Goal: Check status

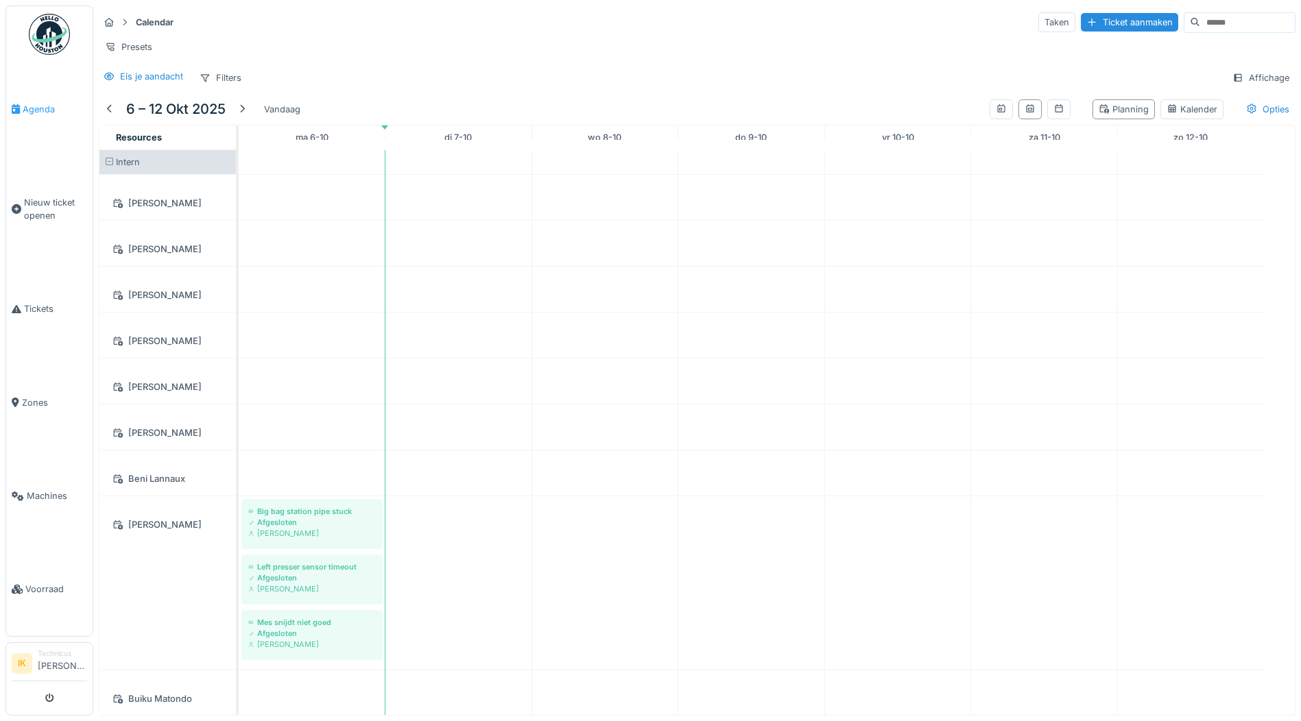
scroll to position [1371, 0]
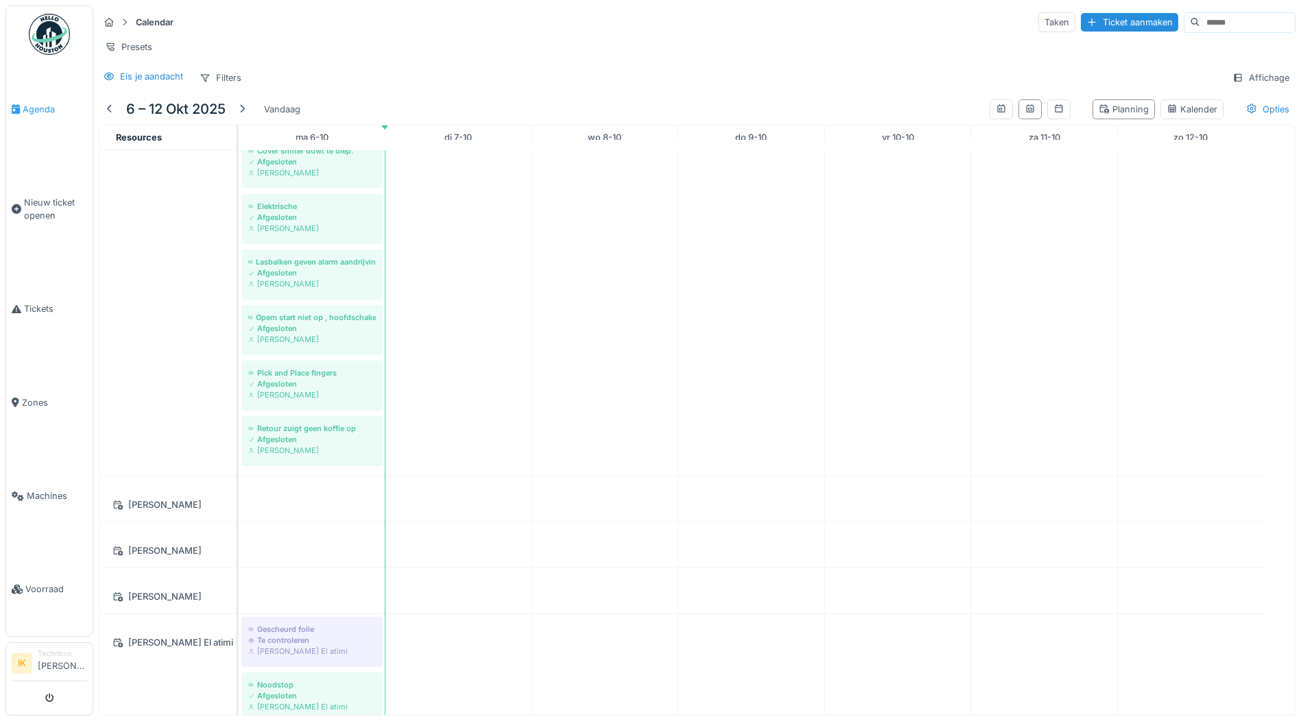
click at [44, 104] on span "Agenda" at bounding box center [55, 109] width 64 height 13
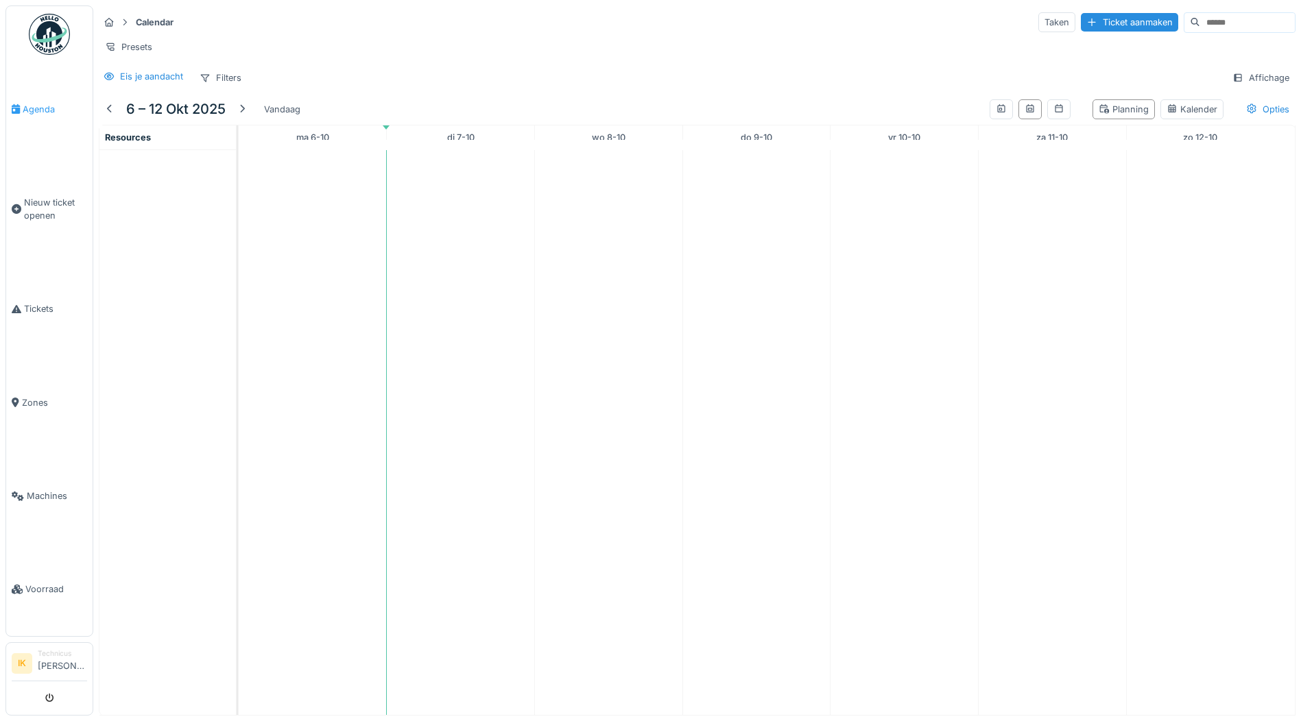
click at [32, 106] on span "Agenda" at bounding box center [55, 109] width 64 height 13
click at [43, 106] on span "Agenda" at bounding box center [55, 109] width 64 height 13
click at [45, 35] on img at bounding box center [49, 34] width 41 height 41
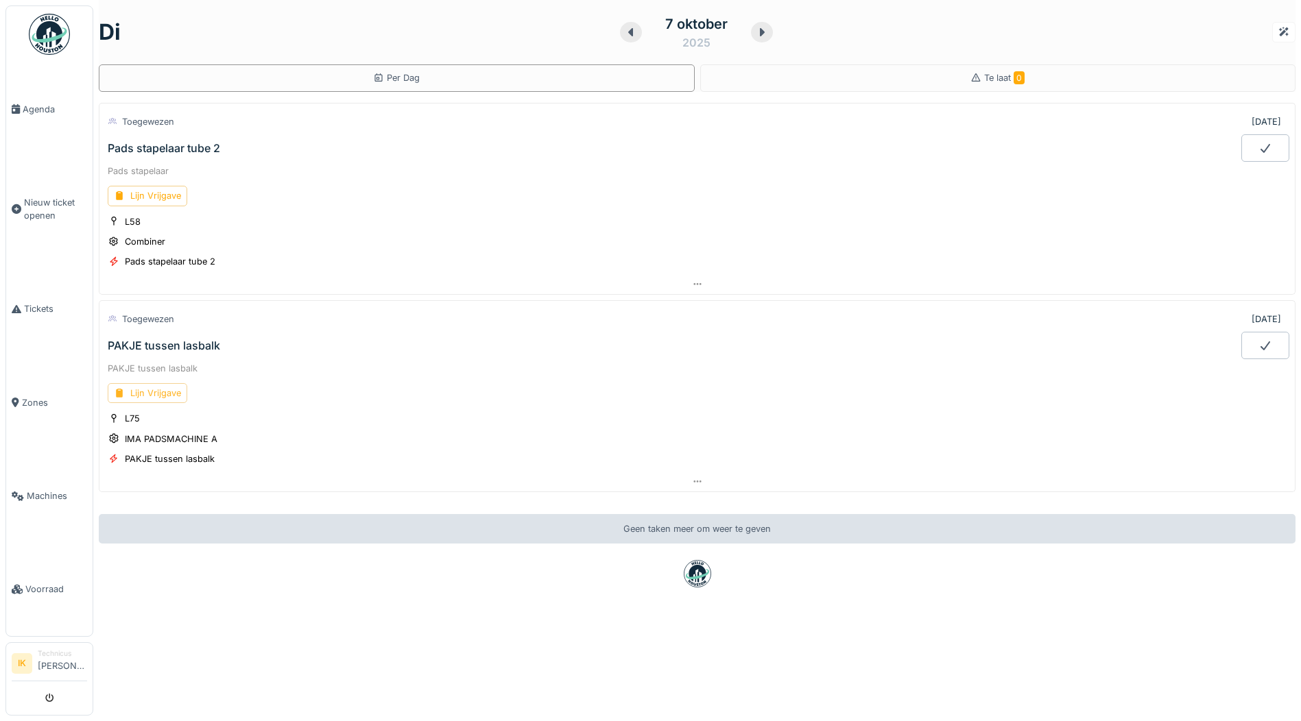
click at [147, 389] on div "Lijn Vrijgave" at bounding box center [148, 393] width 80 height 20
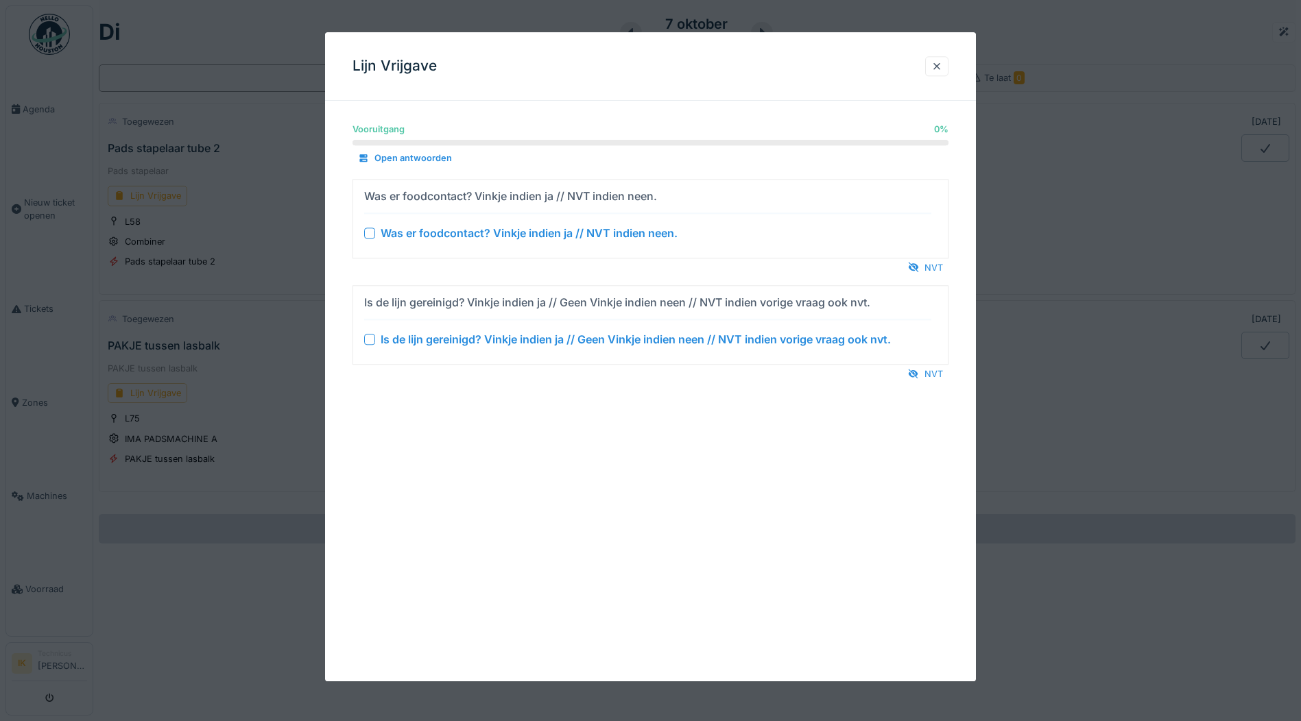
click at [370, 232] on div at bounding box center [369, 233] width 11 height 11
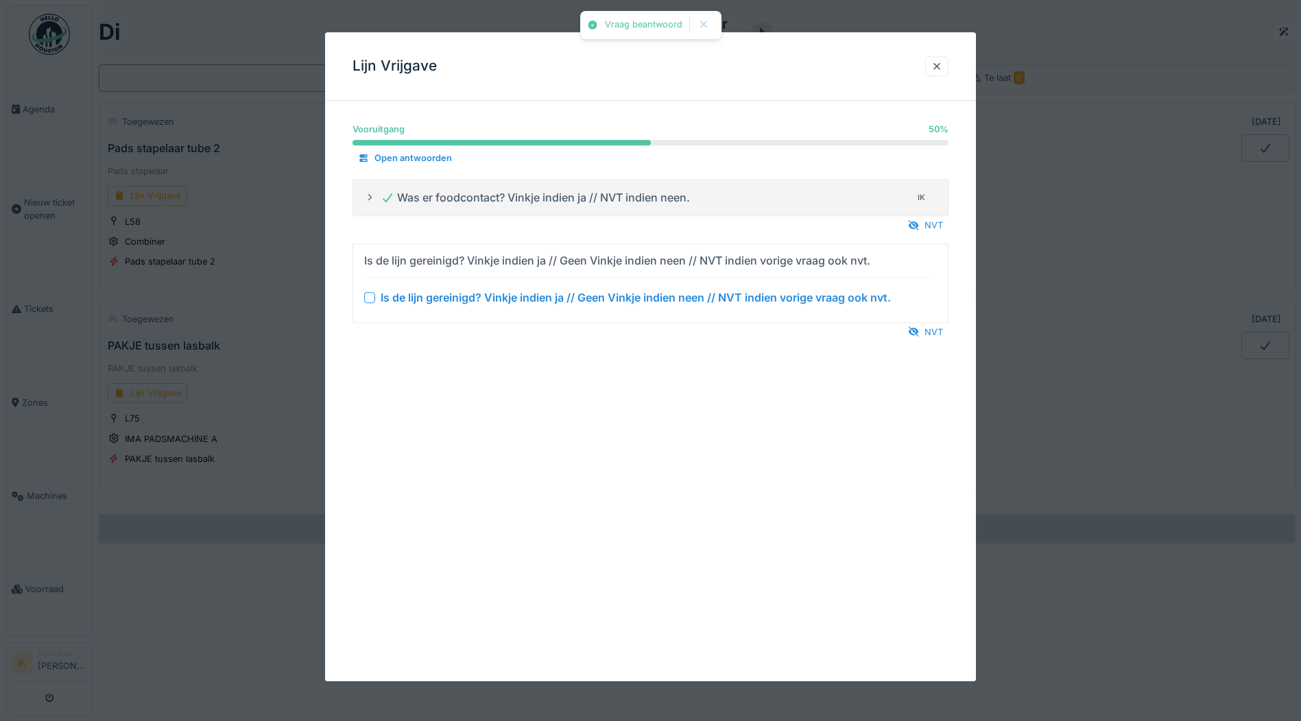
click at [372, 300] on div at bounding box center [369, 297] width 11 height 11
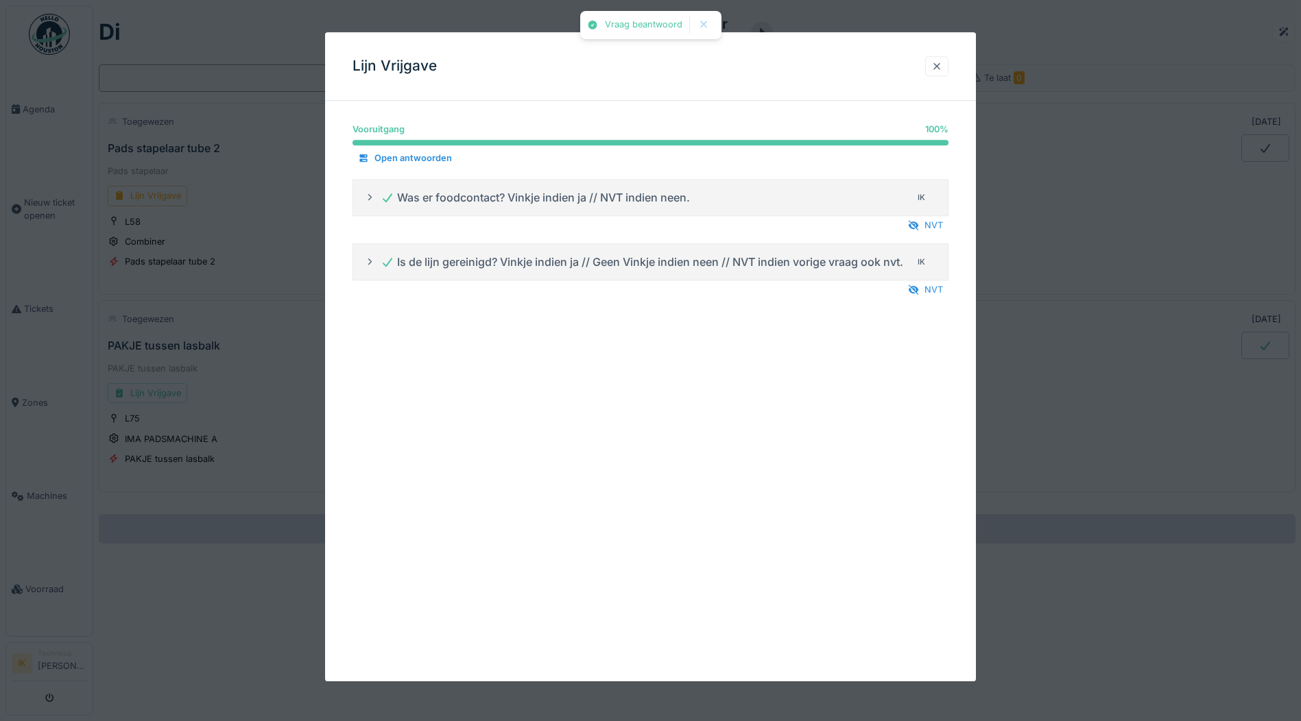
click at [942, 65] on div at bounding box center [936, 66] width 11 height 13
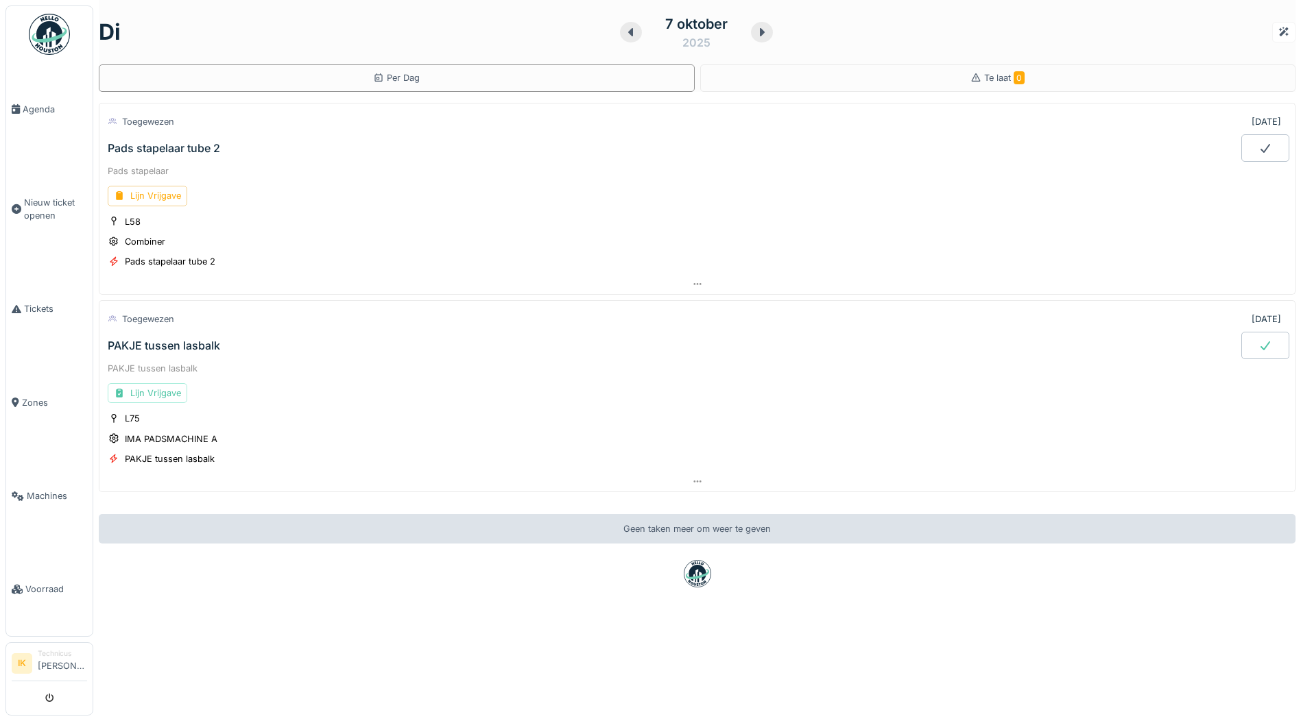
click at [1260, 342] on icon at bounding box center [1265, 345] width 10 height 9
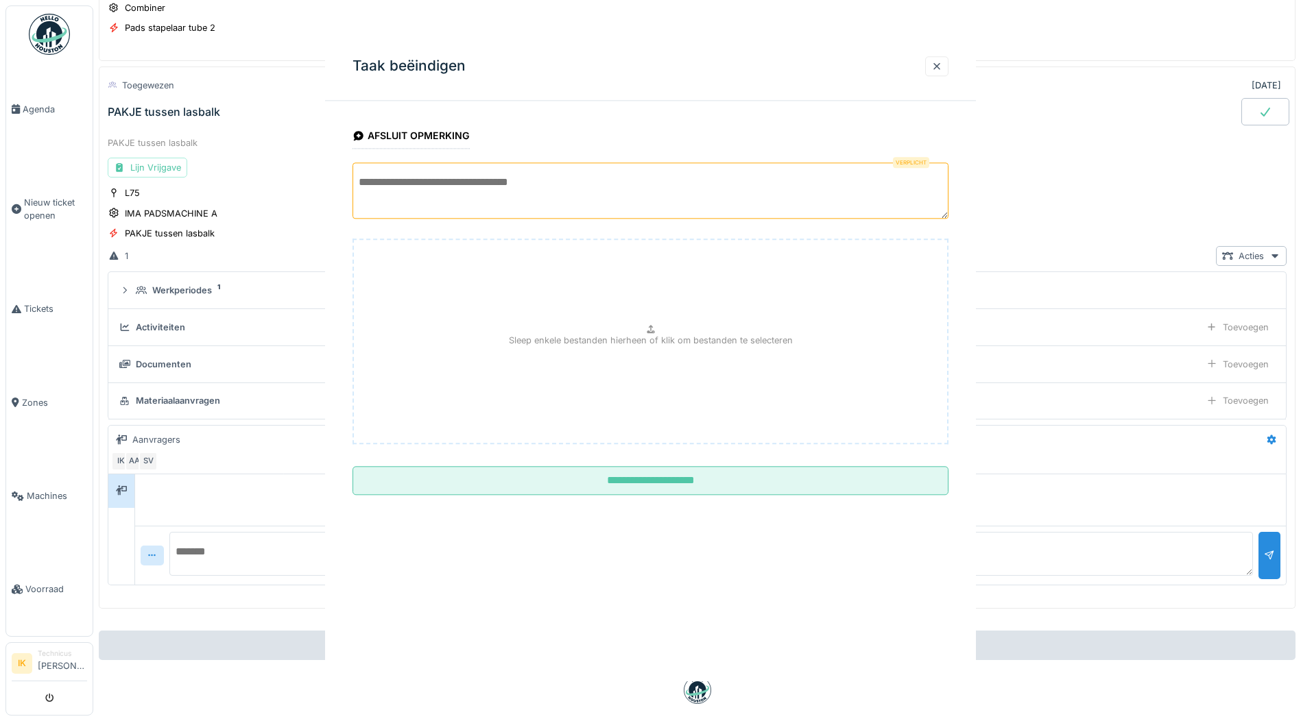
scroll to position [245, 0]
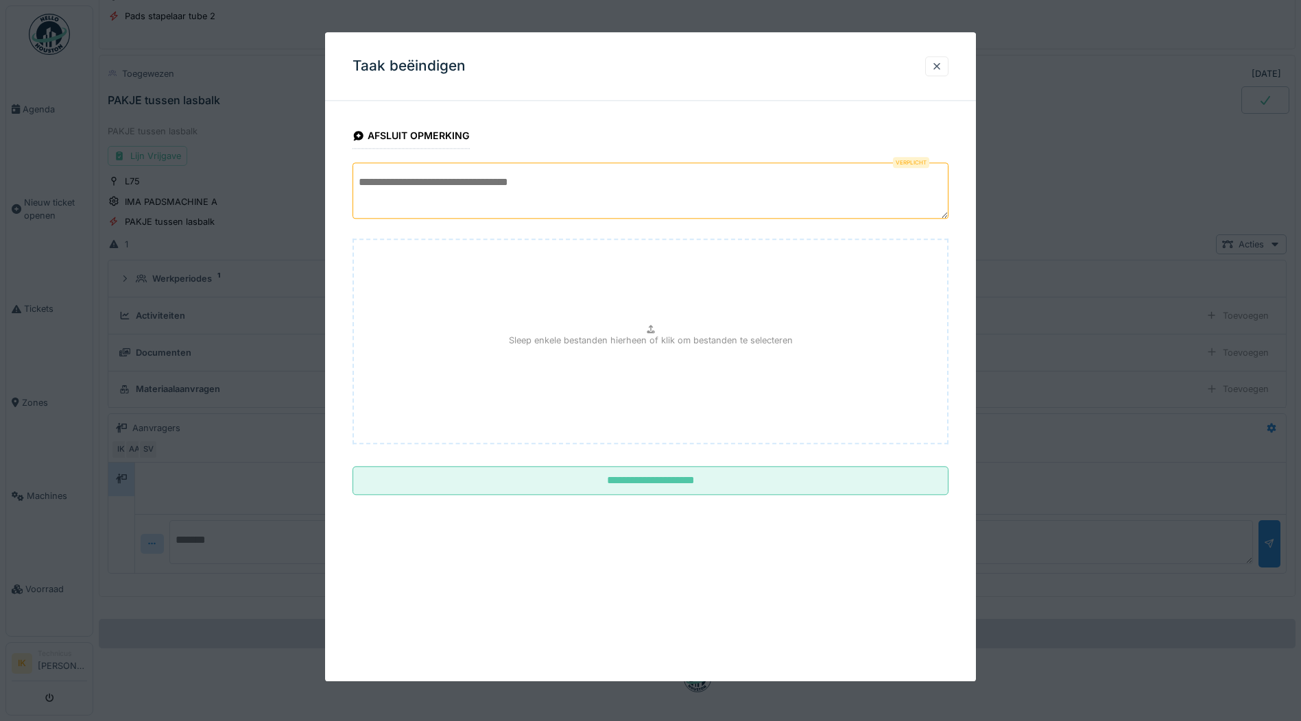
click at [391, 184] on textarea at bounding box center [650, 191] width 596 height 56
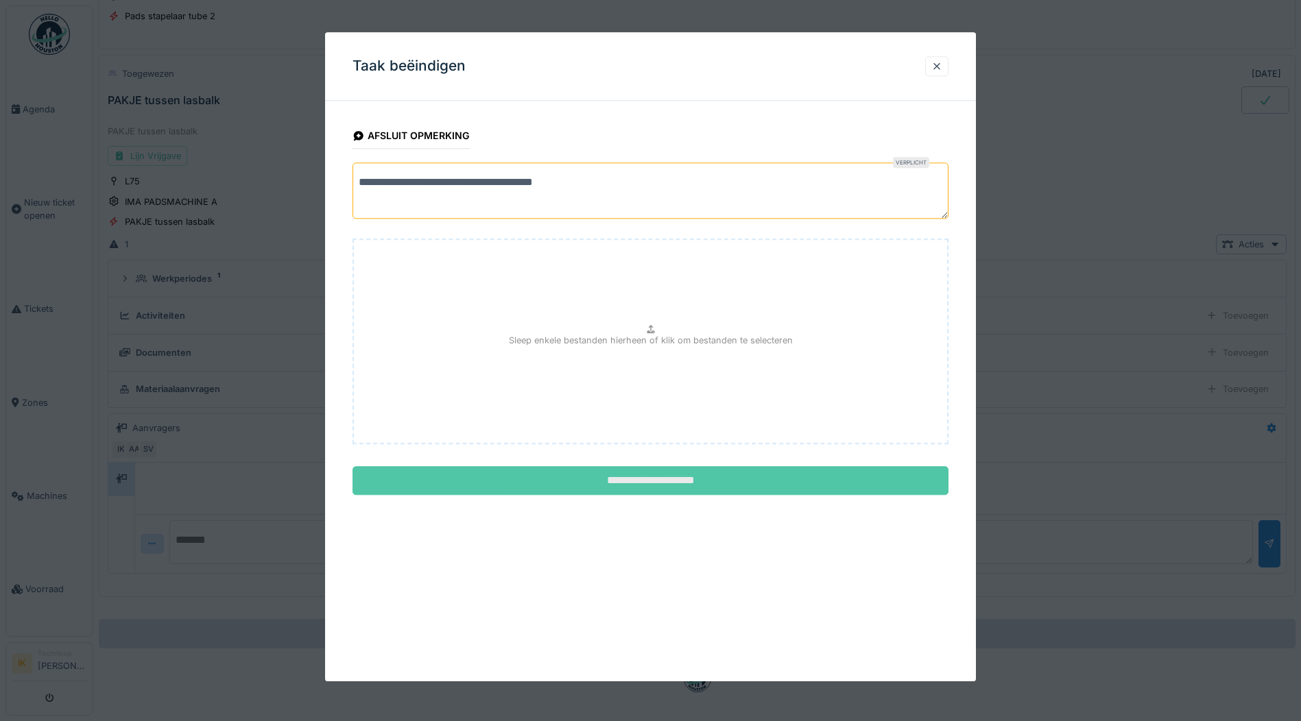
type textarea "**********"
click at [618, 481] on input "**********" at bounding box center [650, 481] width 596 height 29
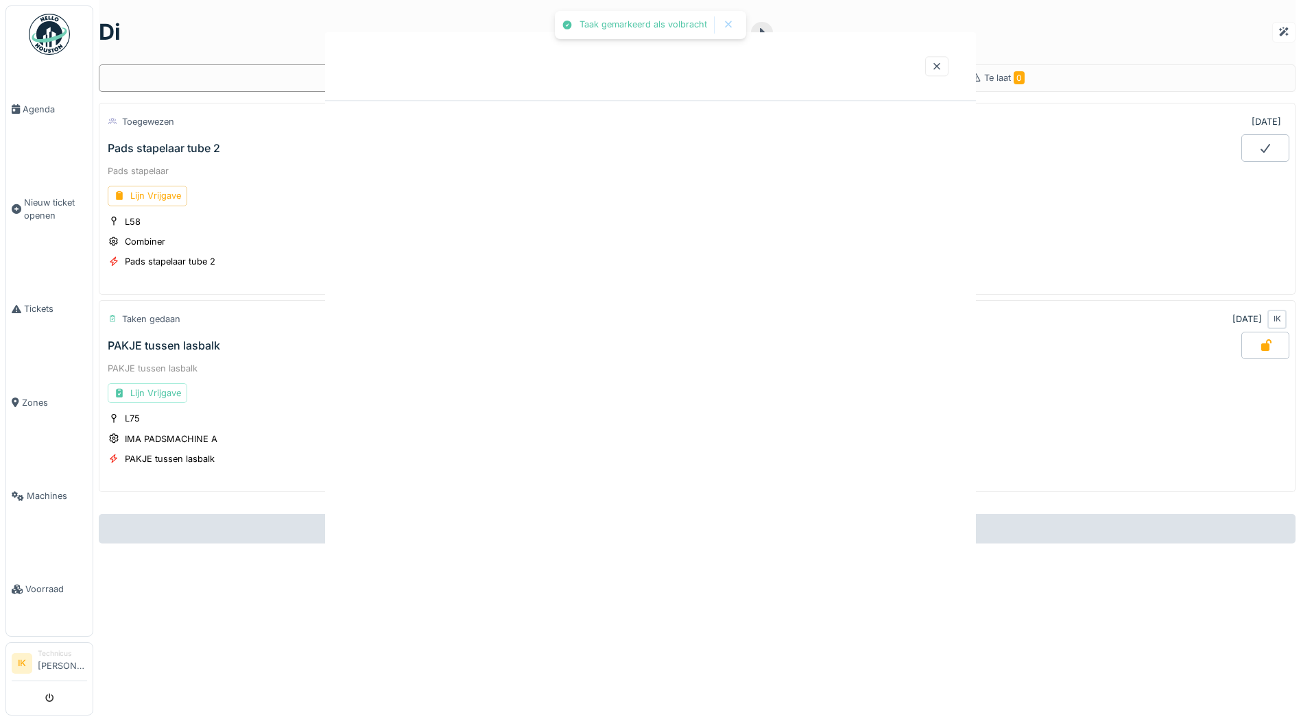
scroll to position [0, 0]
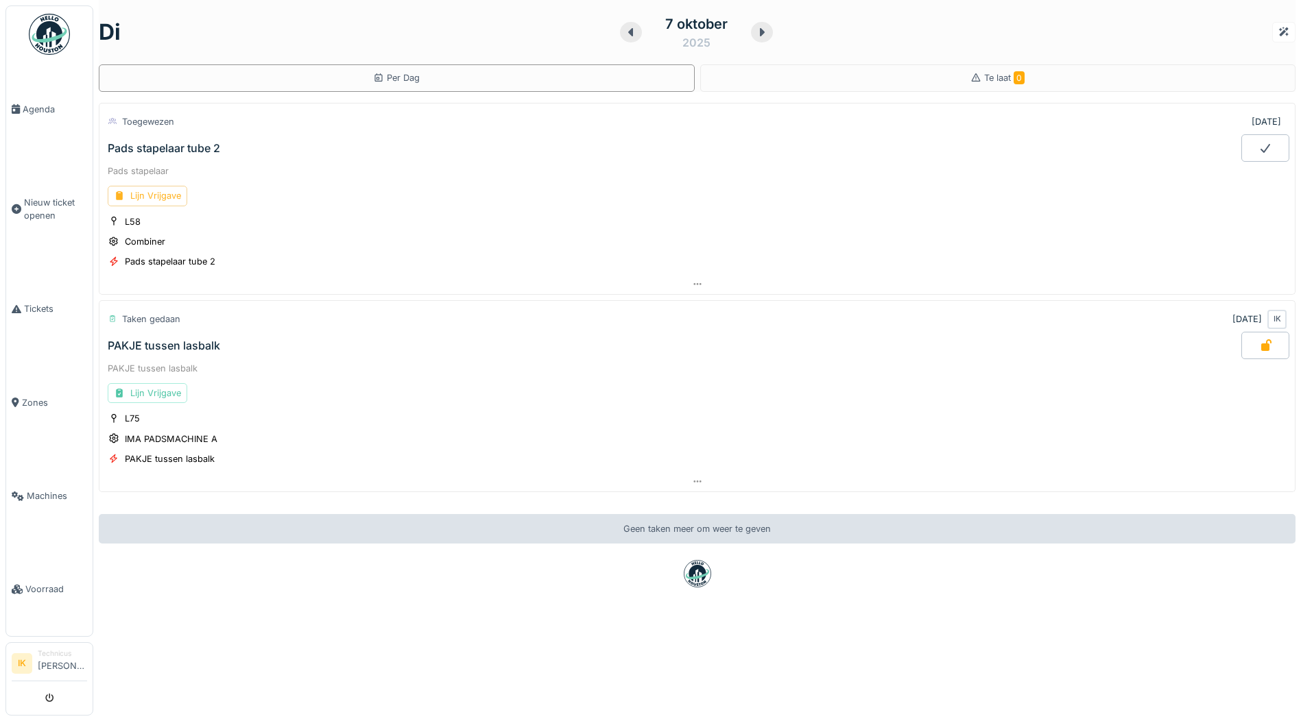
click at [157, 186] on div "Lijn Vrijgave" at bounding box center [148, 196] width 80 height 20
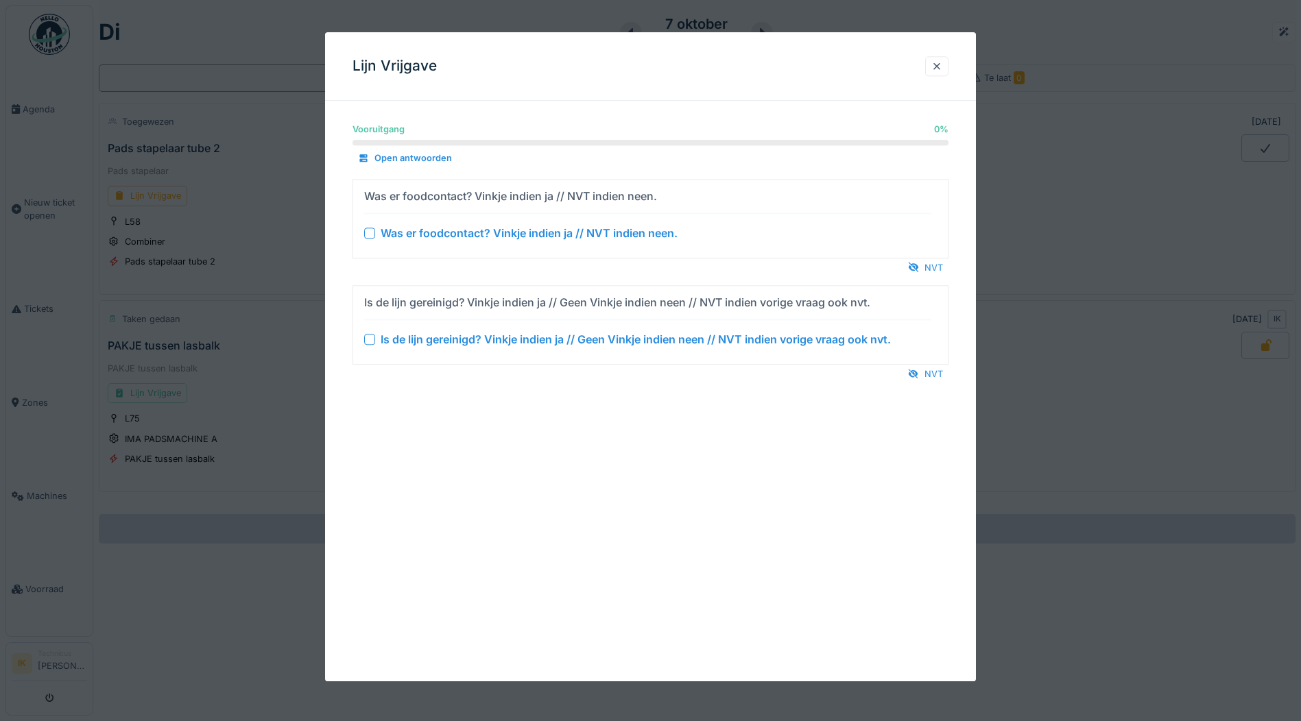
click at [368, 235] on div at bounding box center [369, 233] width 11 height 11
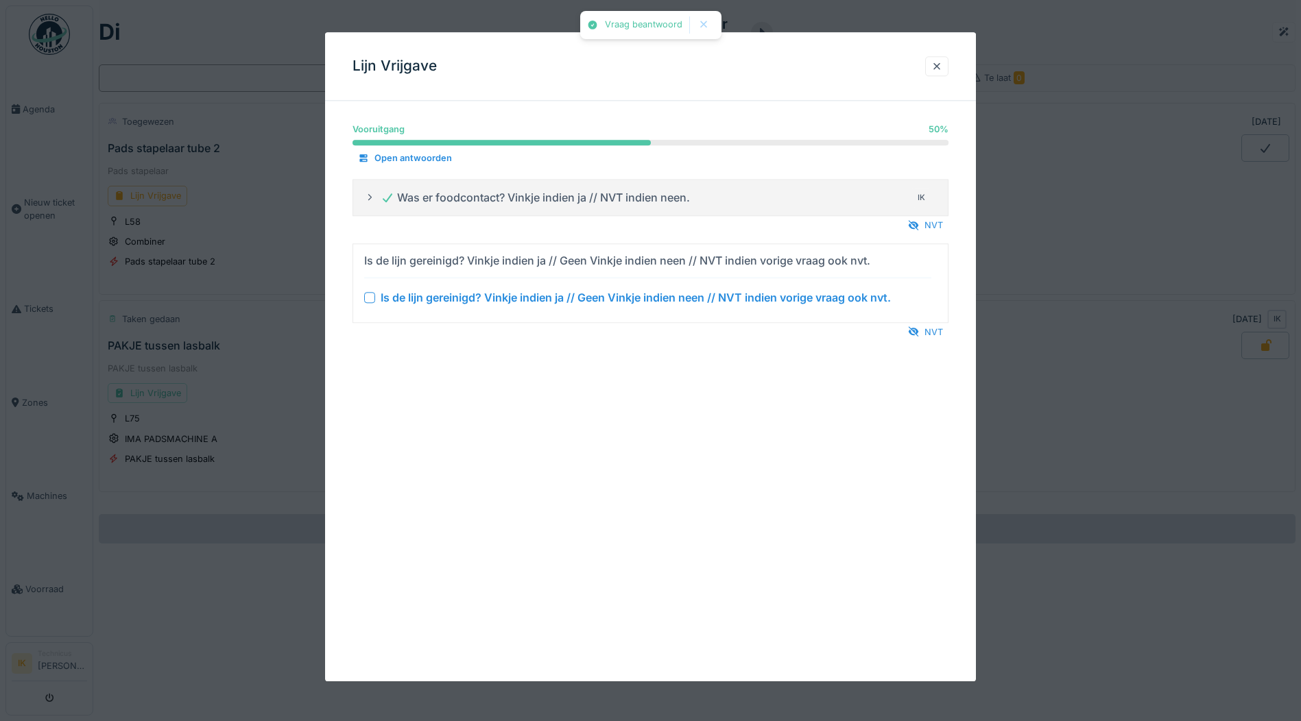
click at [370, 296] on div at bounding box center [369, 297] width 11 height 11
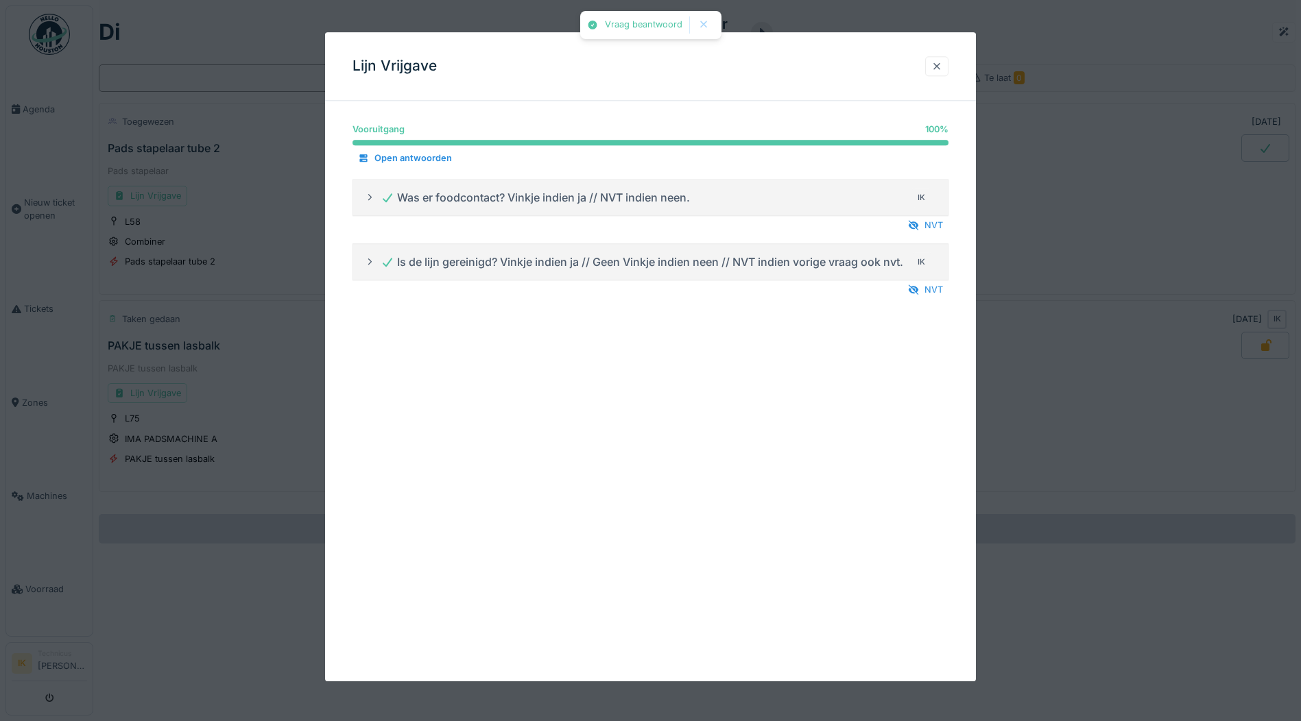
click at [941, 64] on div at bounding box center [936, 66] width 11 height 13
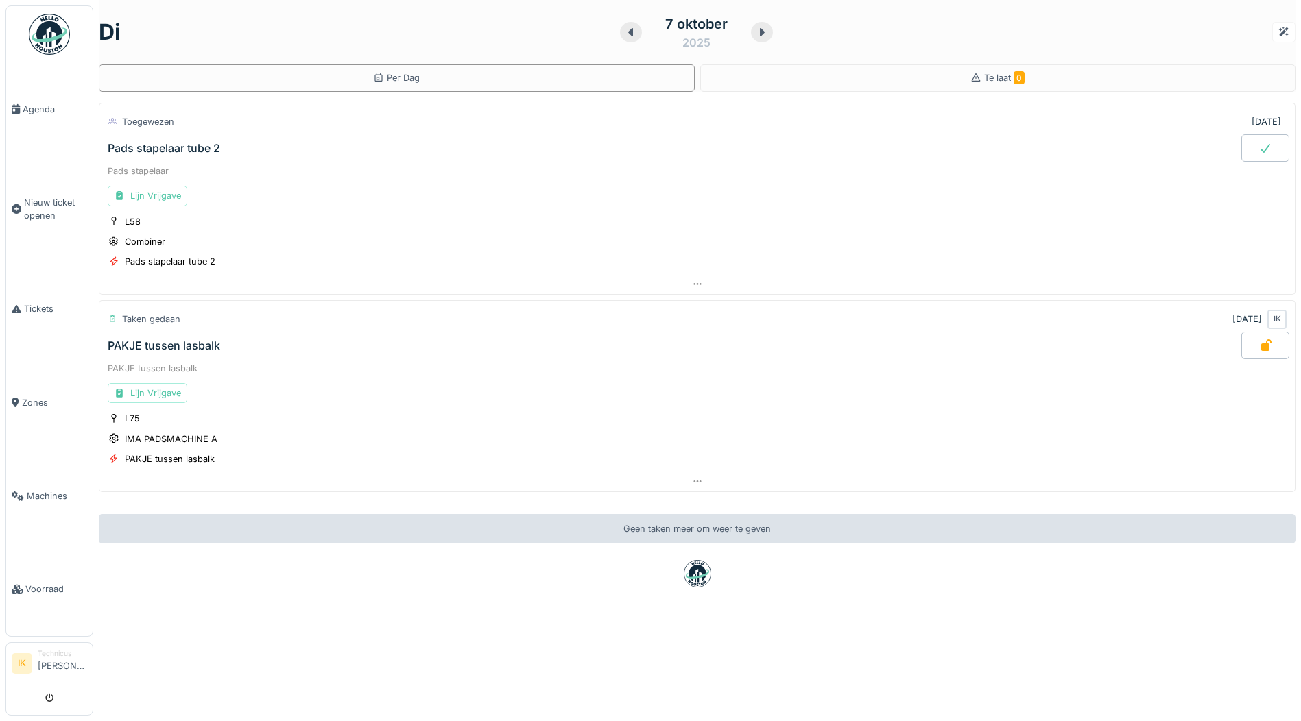
click at [1258, 143] on icon at bounding box center [1265, 148] width 14 height 11
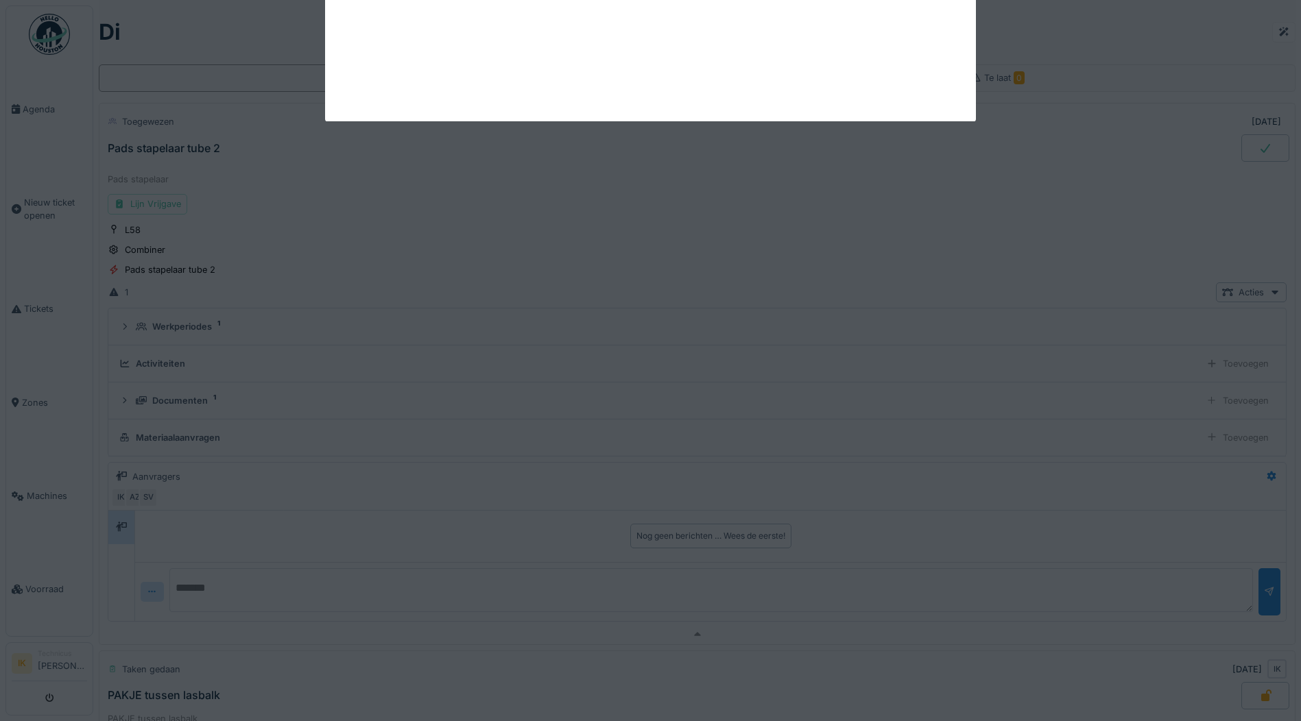
scroll to position [48, 0]
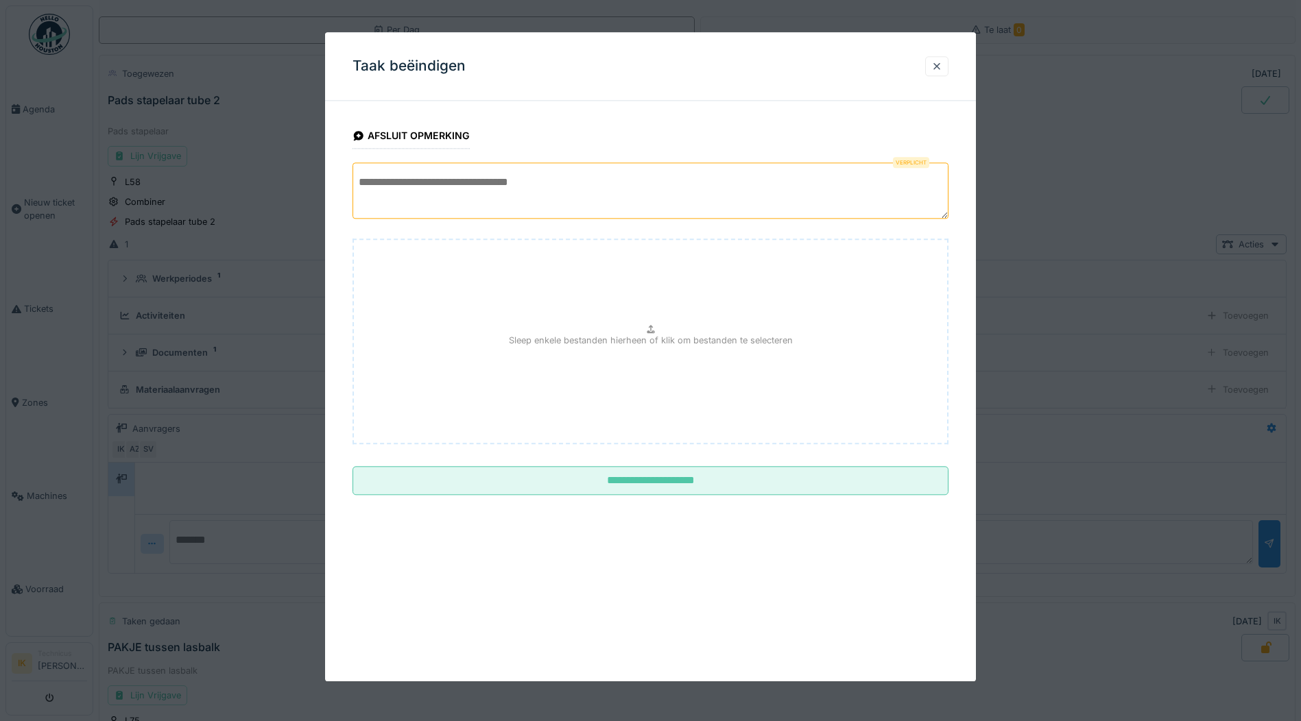
click at [387, 183] on textarea at bounding box center [650, 191] width 596 height 56
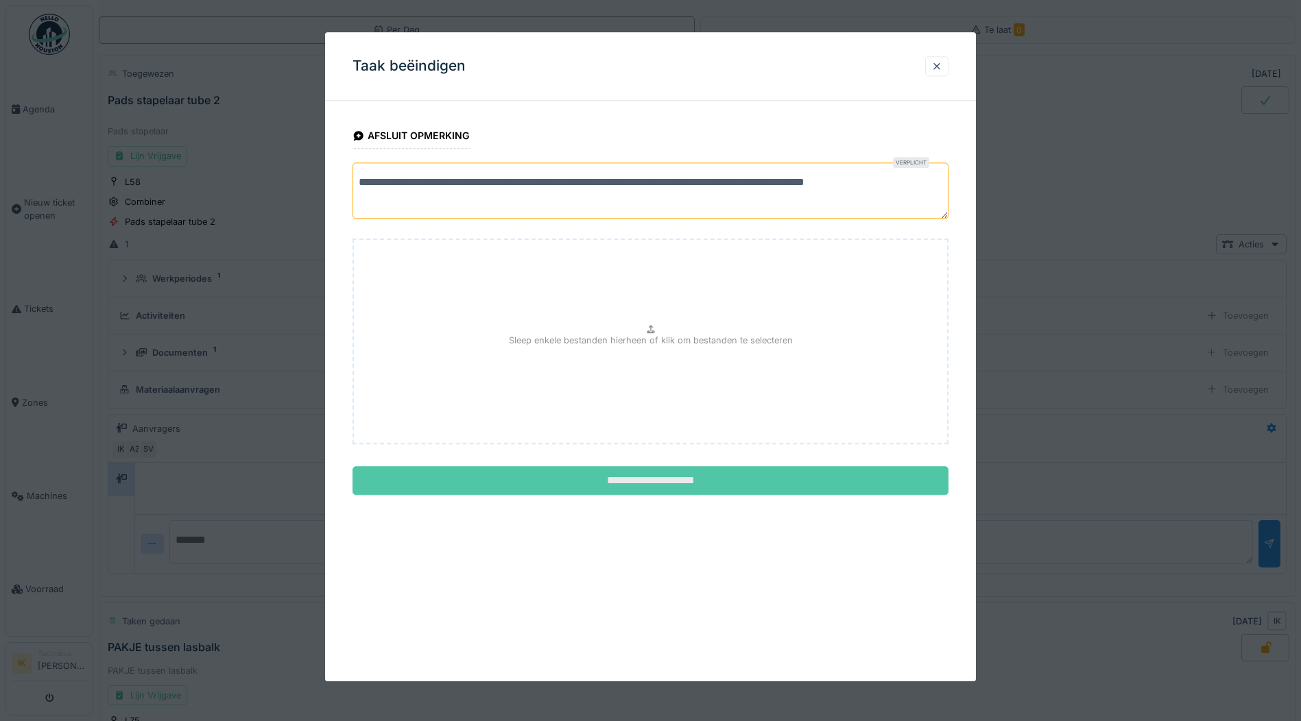
type textarea "**********"
click at [680, 480] on input "**********" at bounding box center [650, 481] width 596 height 29
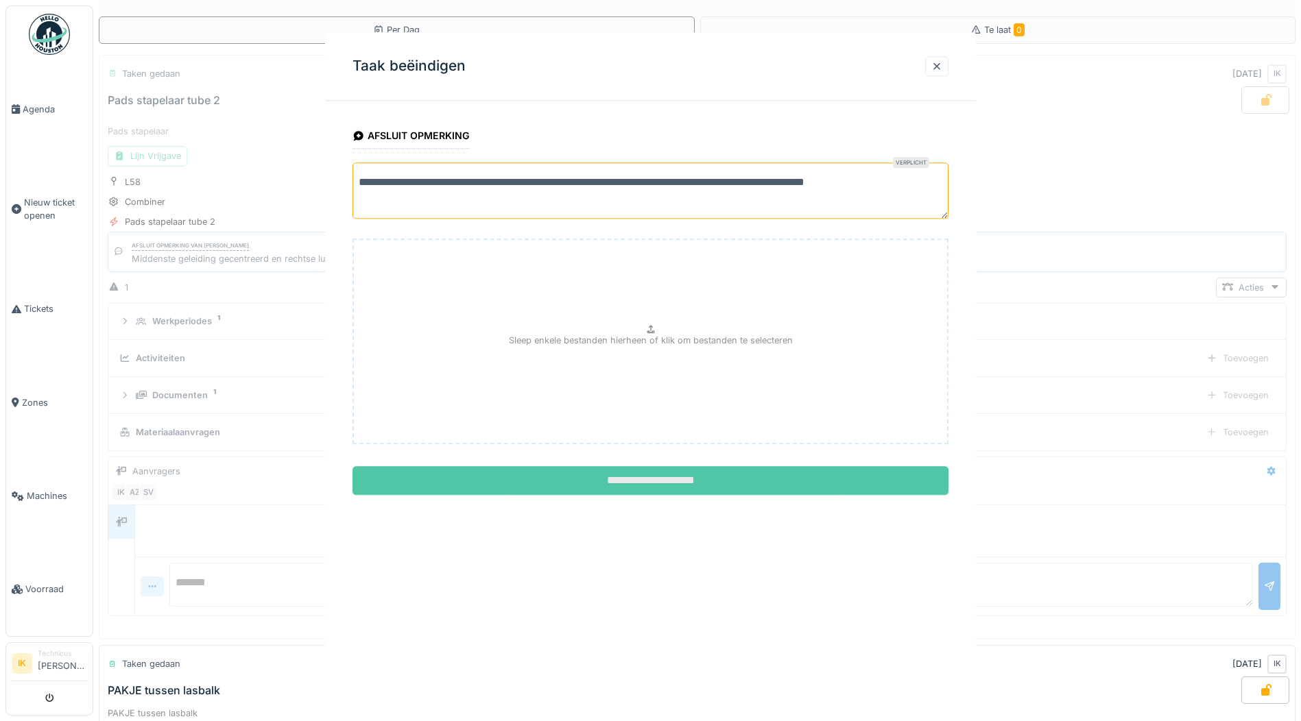
scroll to position [0, 0]
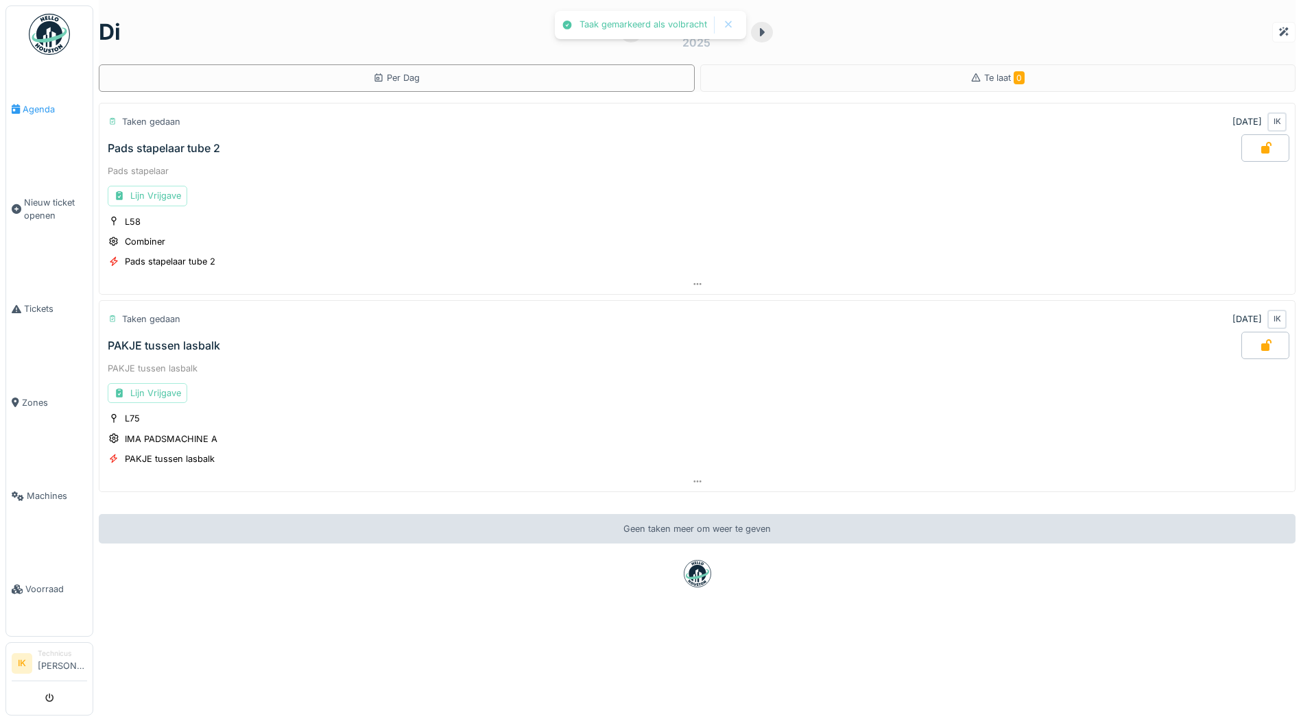
click at [37, 107] on span "Agenda" at bounding box center [55, 109] width 64 height 13
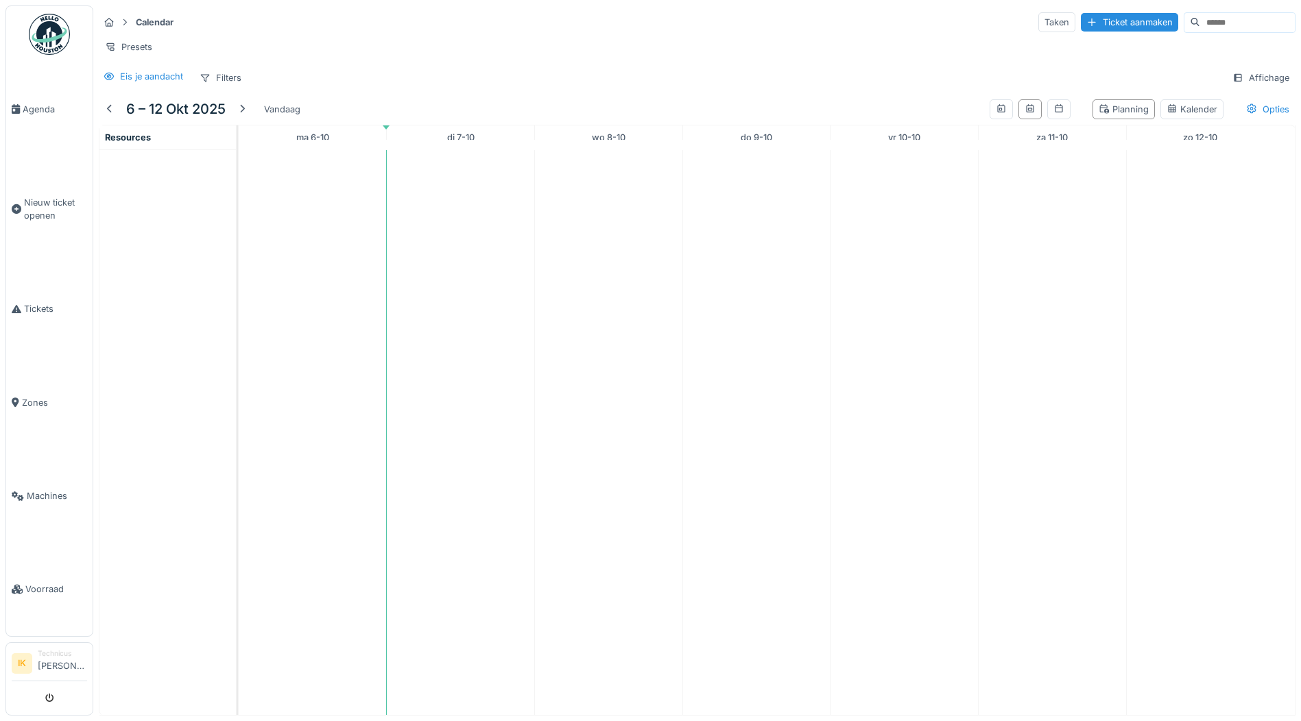
click at [44, 29] on img at bounding box center [49, 34] width 41 height 41
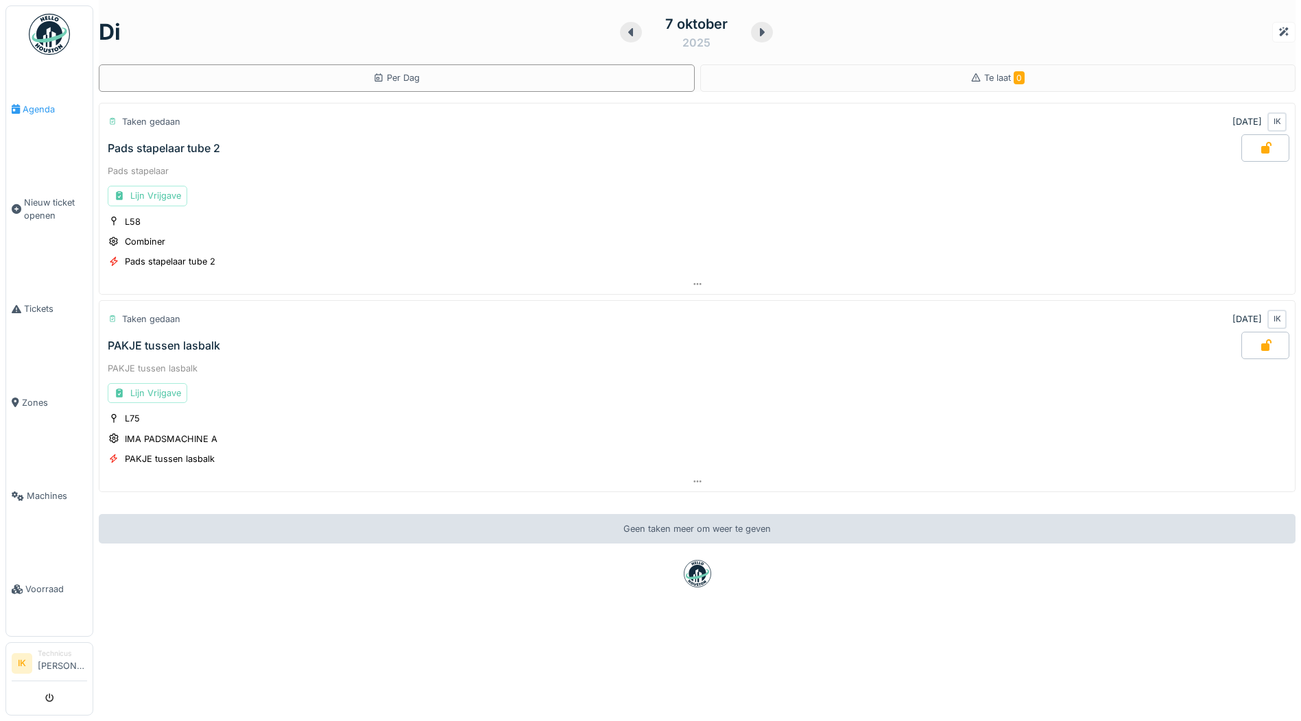
click at [34, 107] on span "Agenda" at bounding box center [55, 109] width 64 height 13
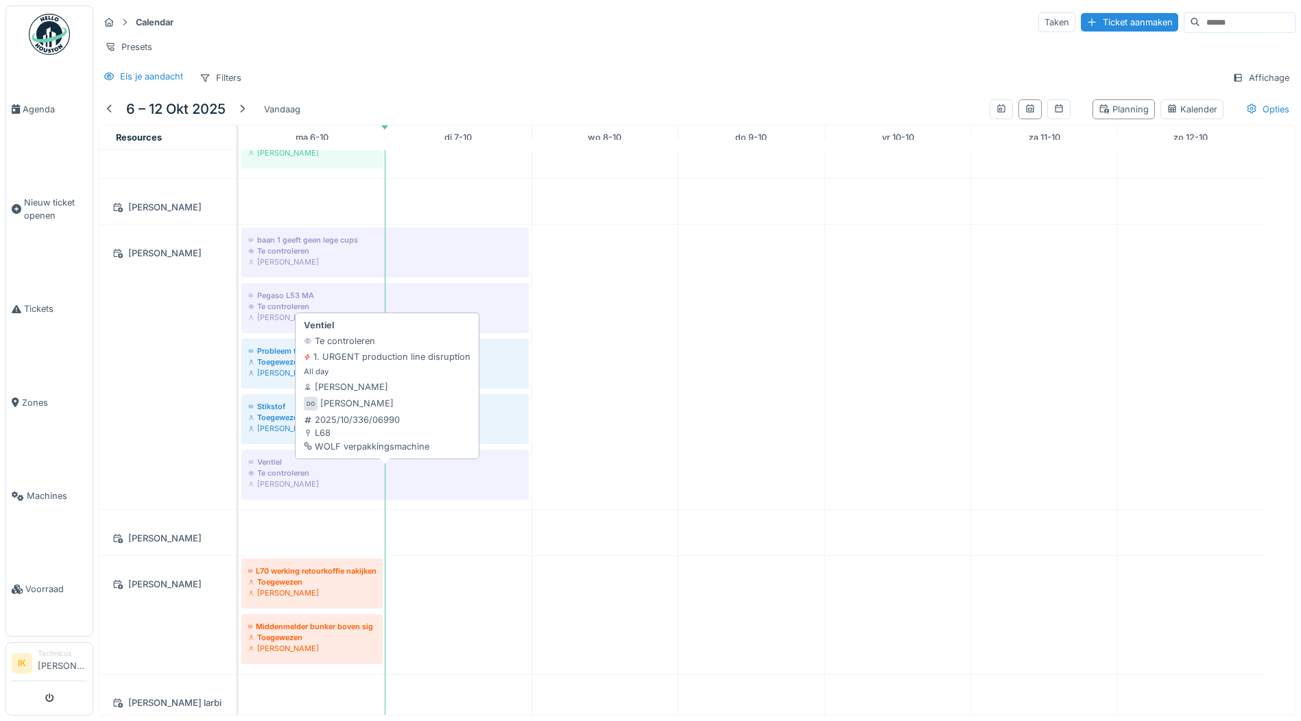
click at [302, 468] on div "Ventiel" at bounding box center [385, 462] width 274 height 11
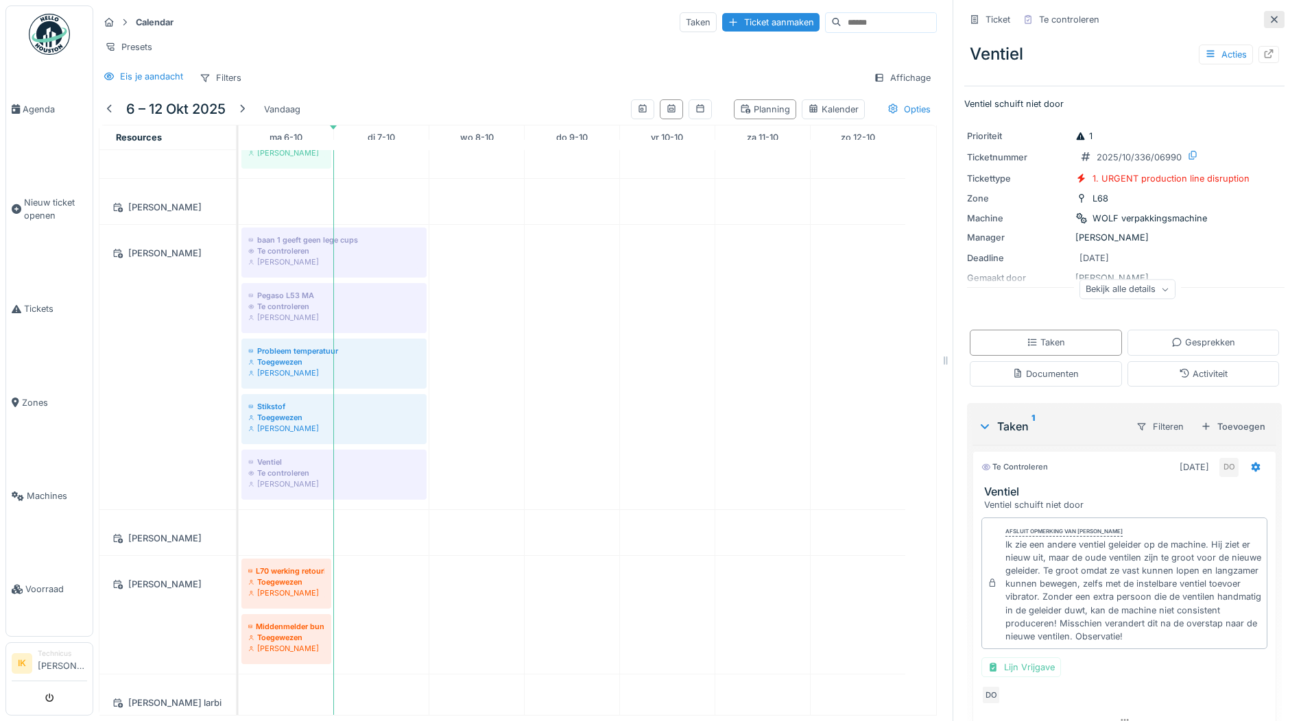
click at [1271, 20] on icon at bounding box center [1274, 19] width 7 height 7
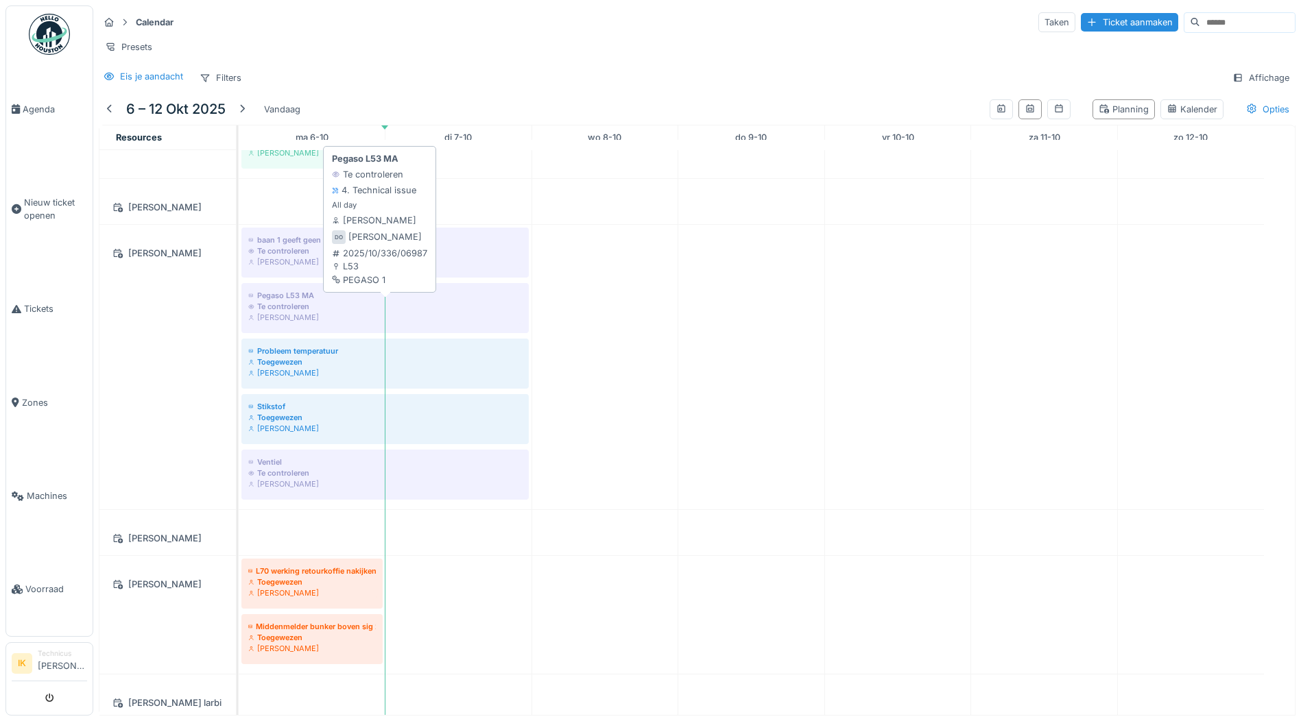
click at [302, 312] on div "Te controleren" at bounding box center [385, 306] width 274 height 11
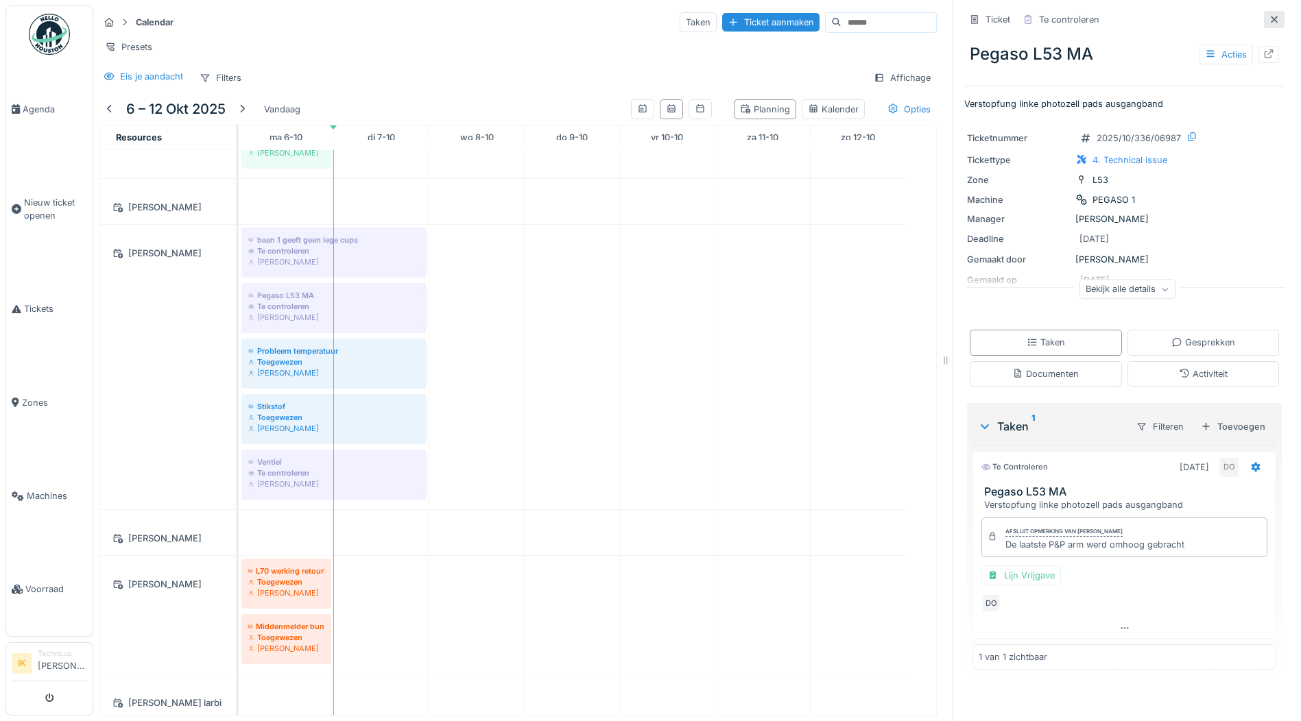
click at [1271, 19] on icon at bounding box center [1274, 19] width 7 height 7
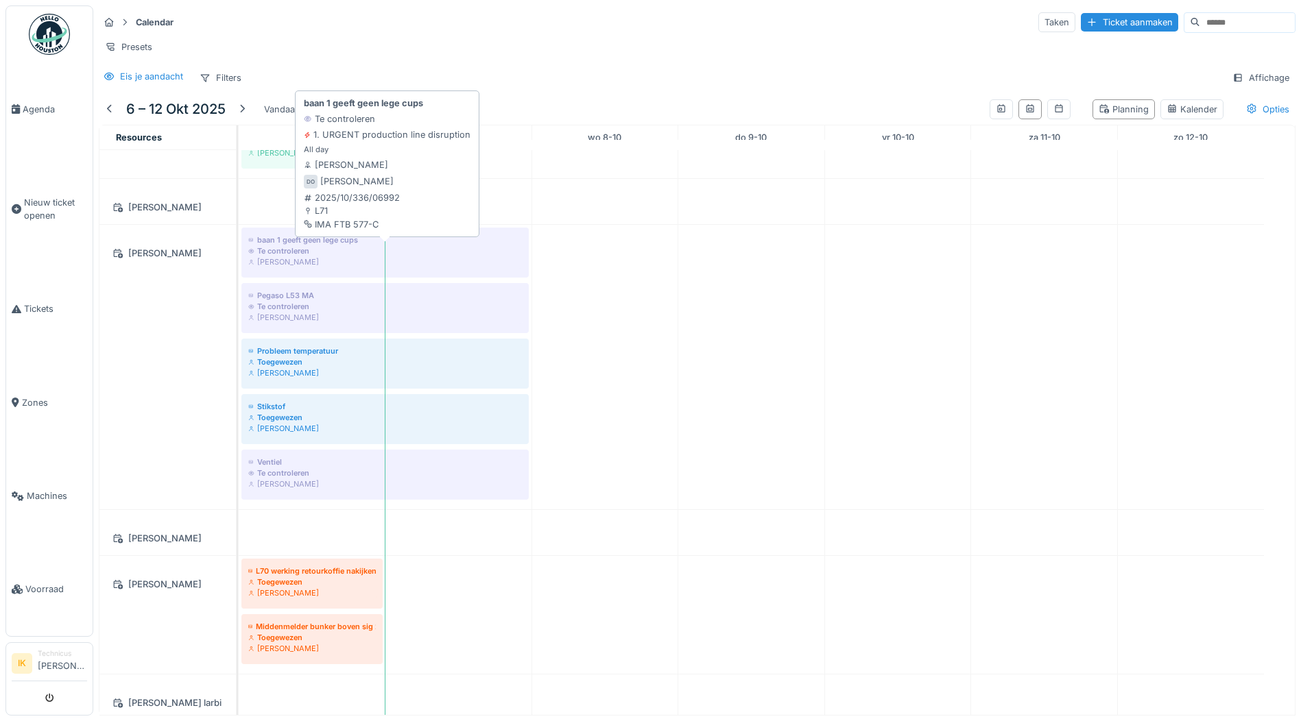
click at [293, 256] on div "Te controleren" at bounding box center [385, 250] width 274 height 11
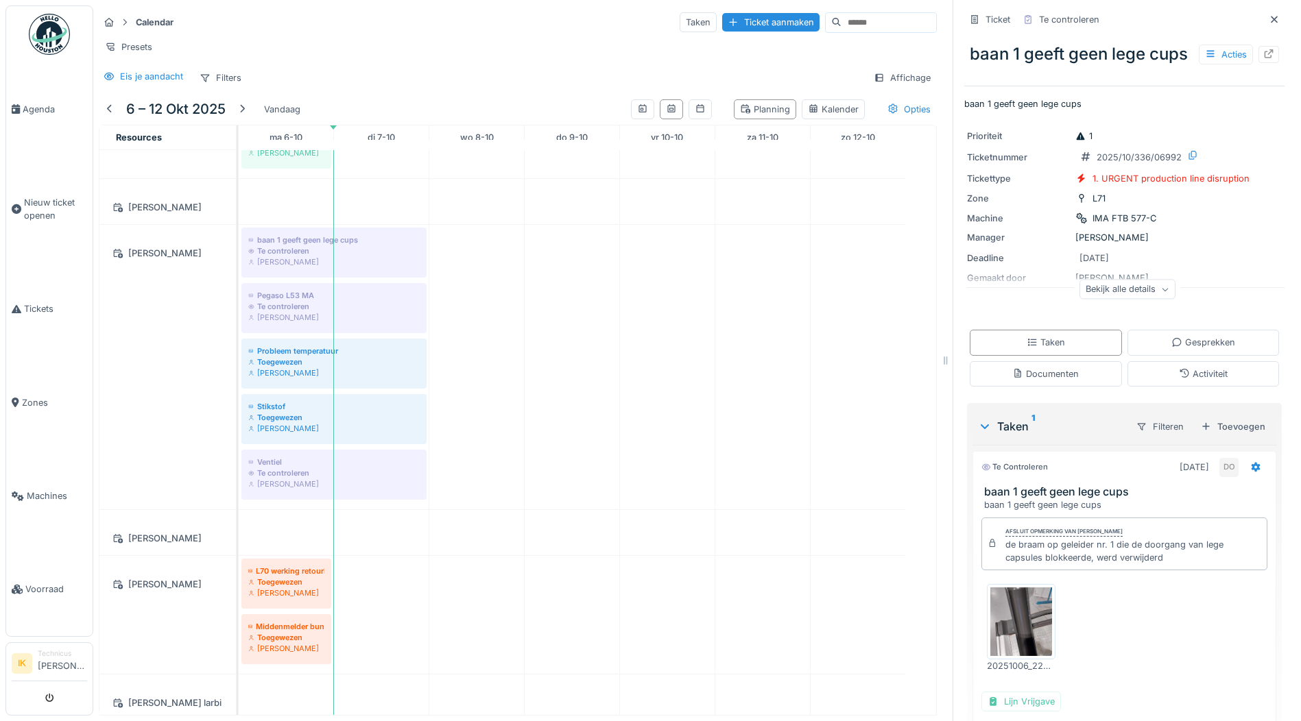
click at [1021, 636] on img at bounding box center [1021, 622] width 62 height 69
click at [1271, 19] on icon at bounding box center [1274, 19] width 7 height 7
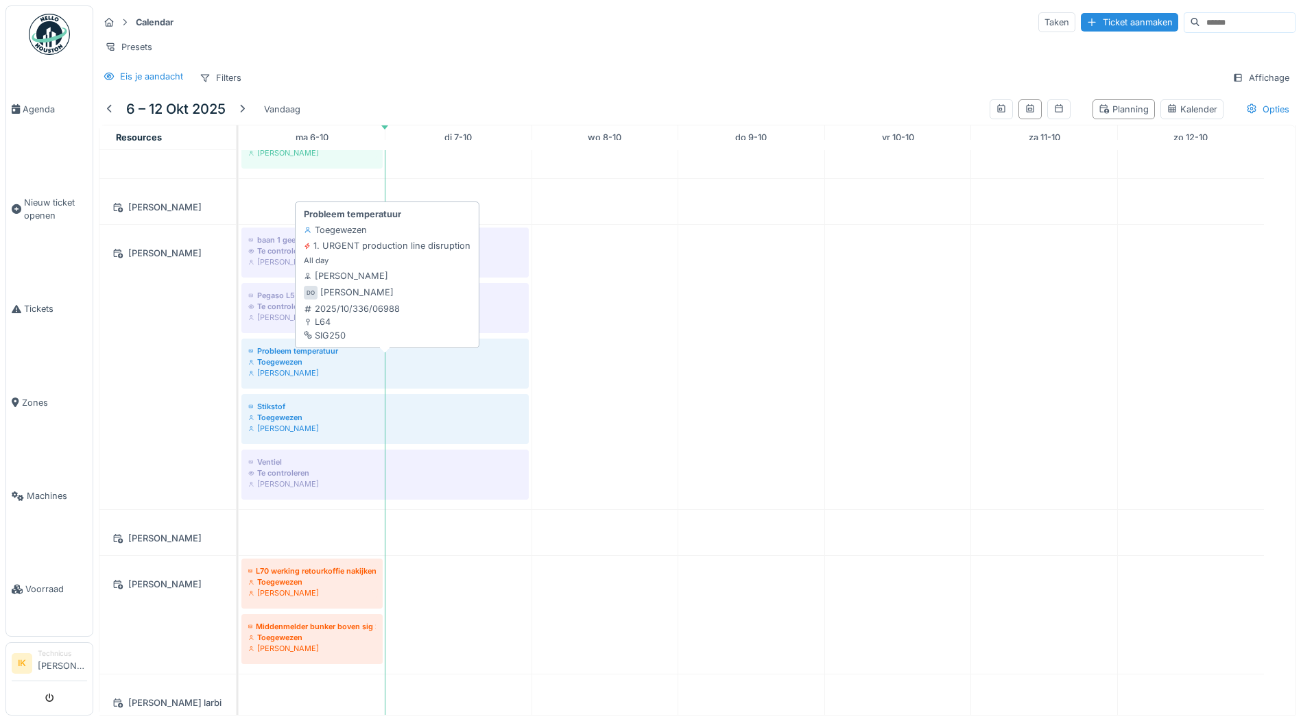
click at [311, 368] on div "Toegewezen" at bounding box center [385, 362] width 274 height 11
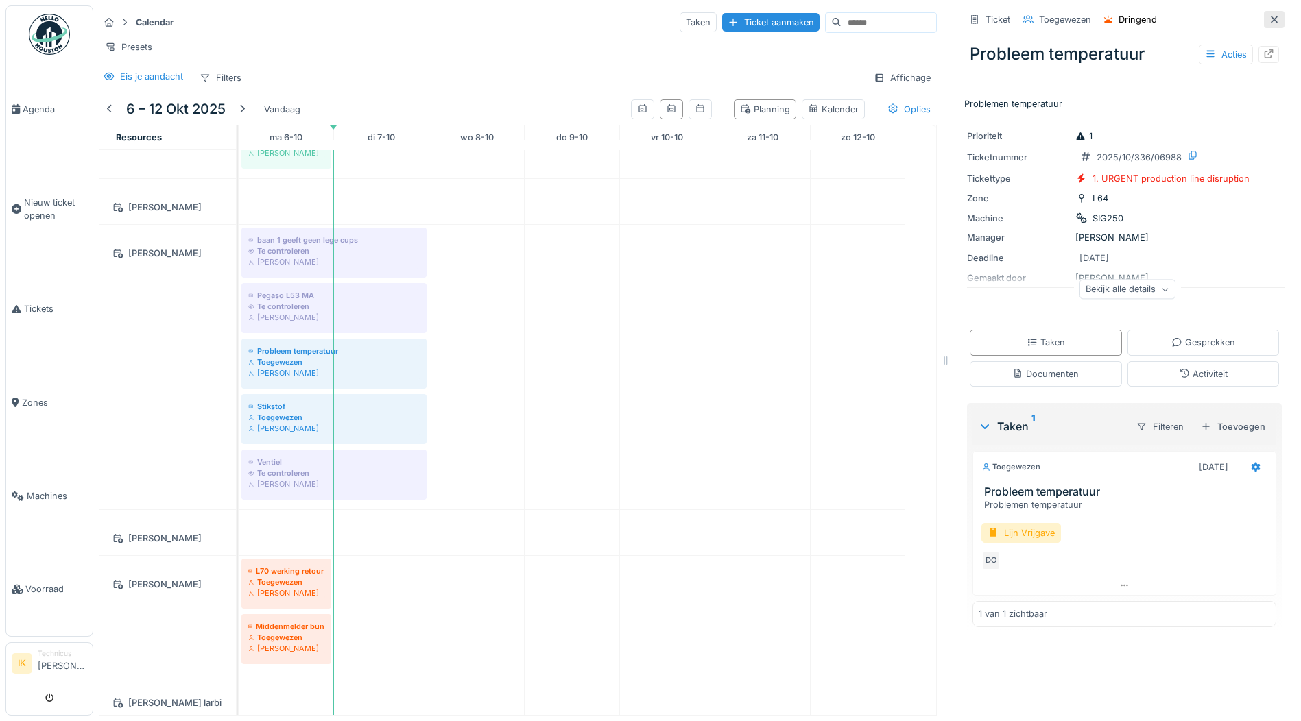
click at [1269, 15] on icon at bounding box center [1274, 19] width 11 height 9
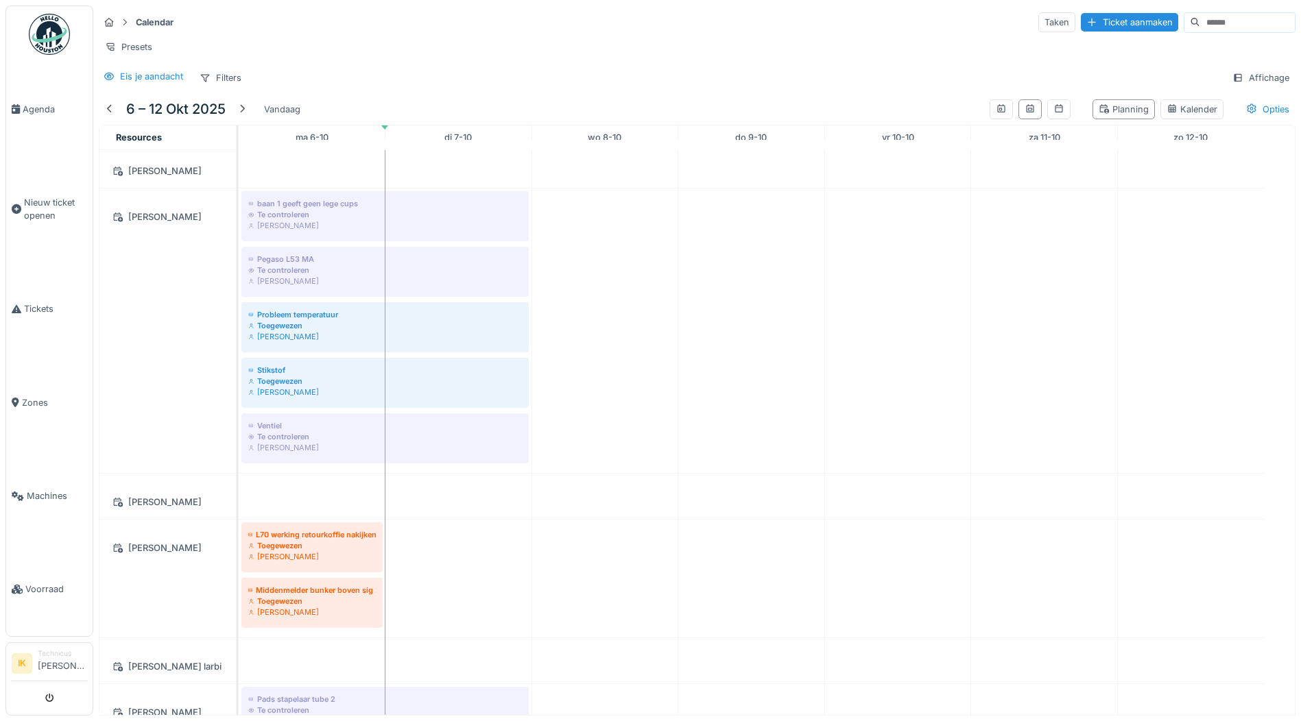
scroll to position [823, 0]
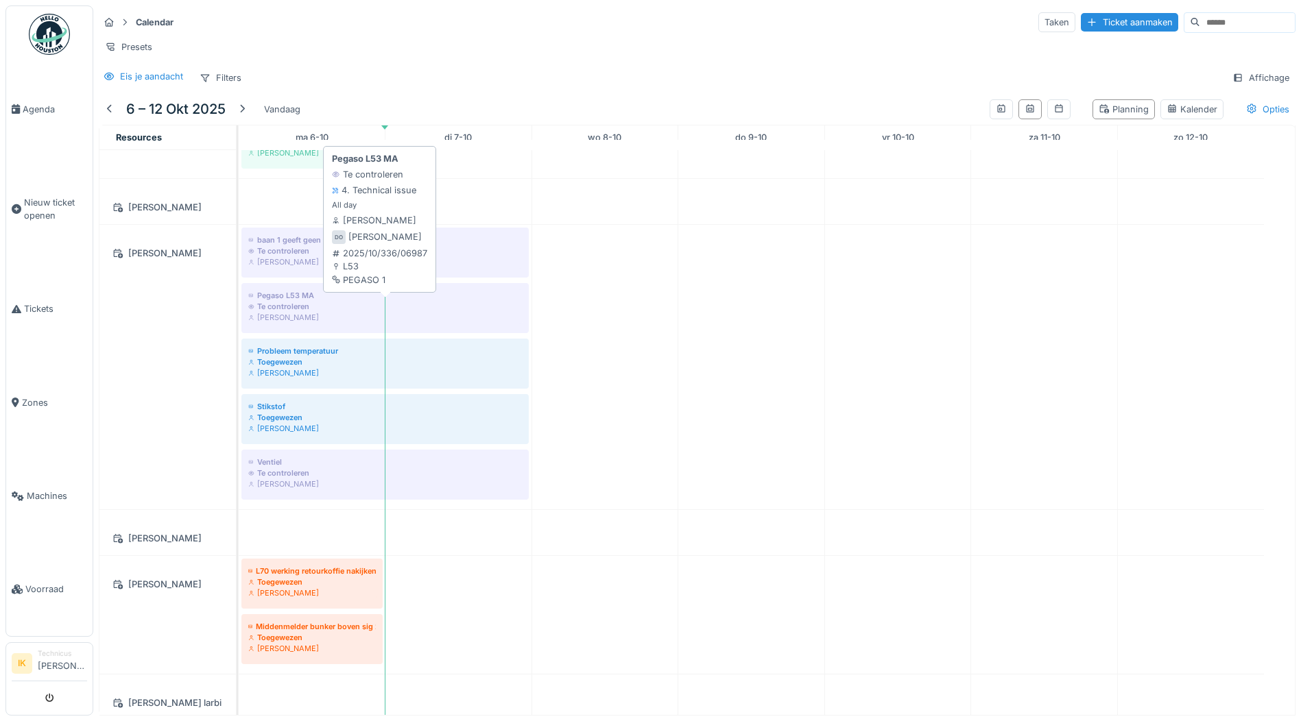
click at [294, 312] on div "Te controleren" at bounding box center [385, 306] width 274 height 11
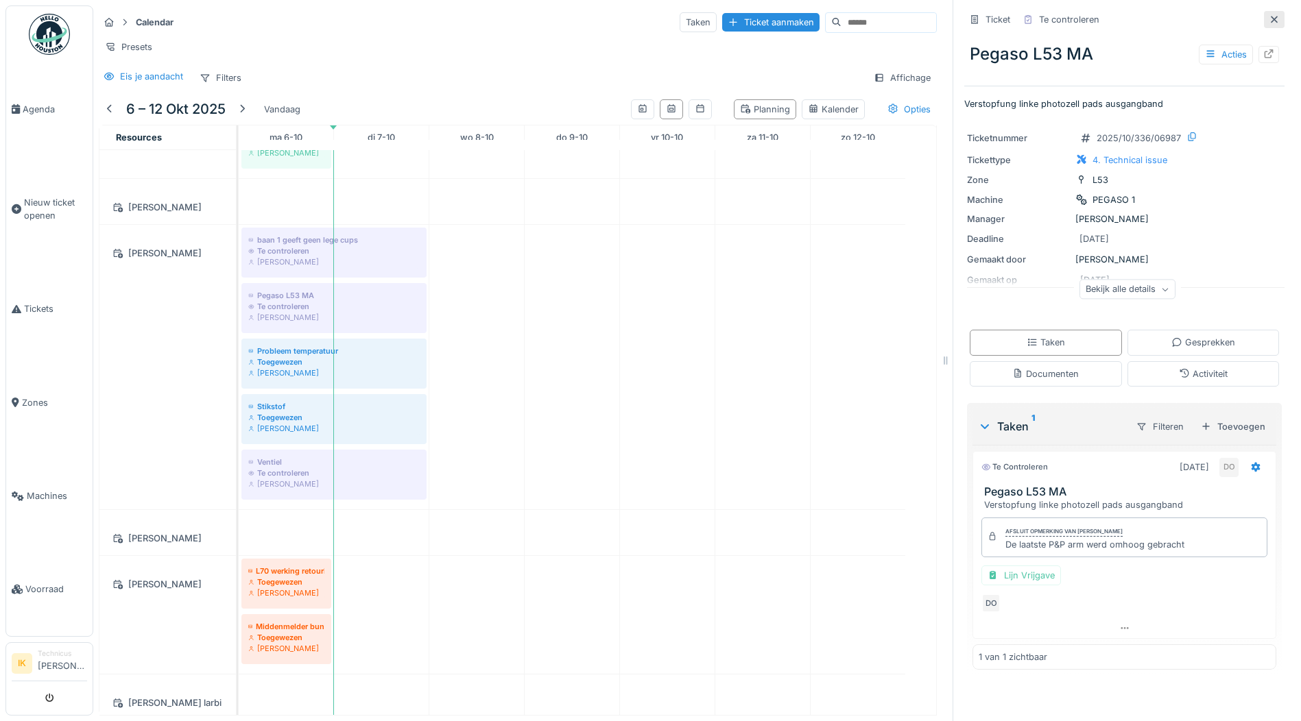
click at [1269, 18] on icon at bounding box center [1274, 19] width 11 height 9
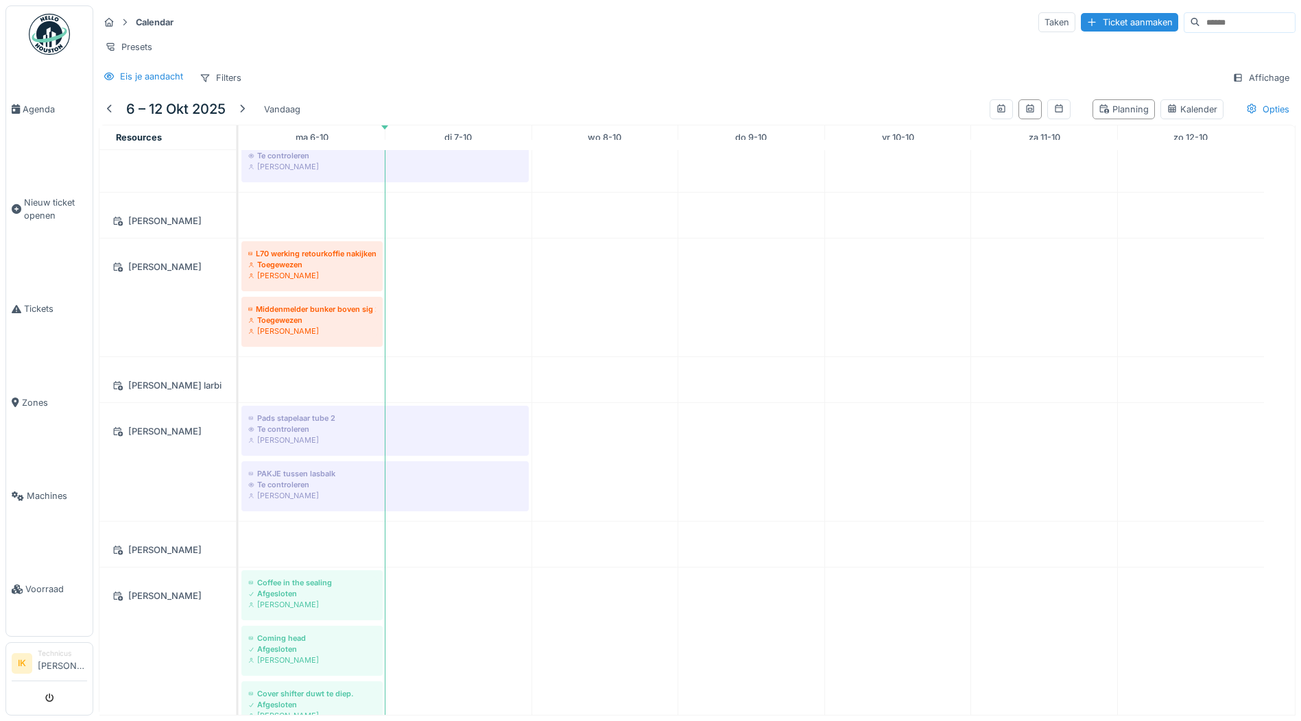
scroll to position [1166, 0]
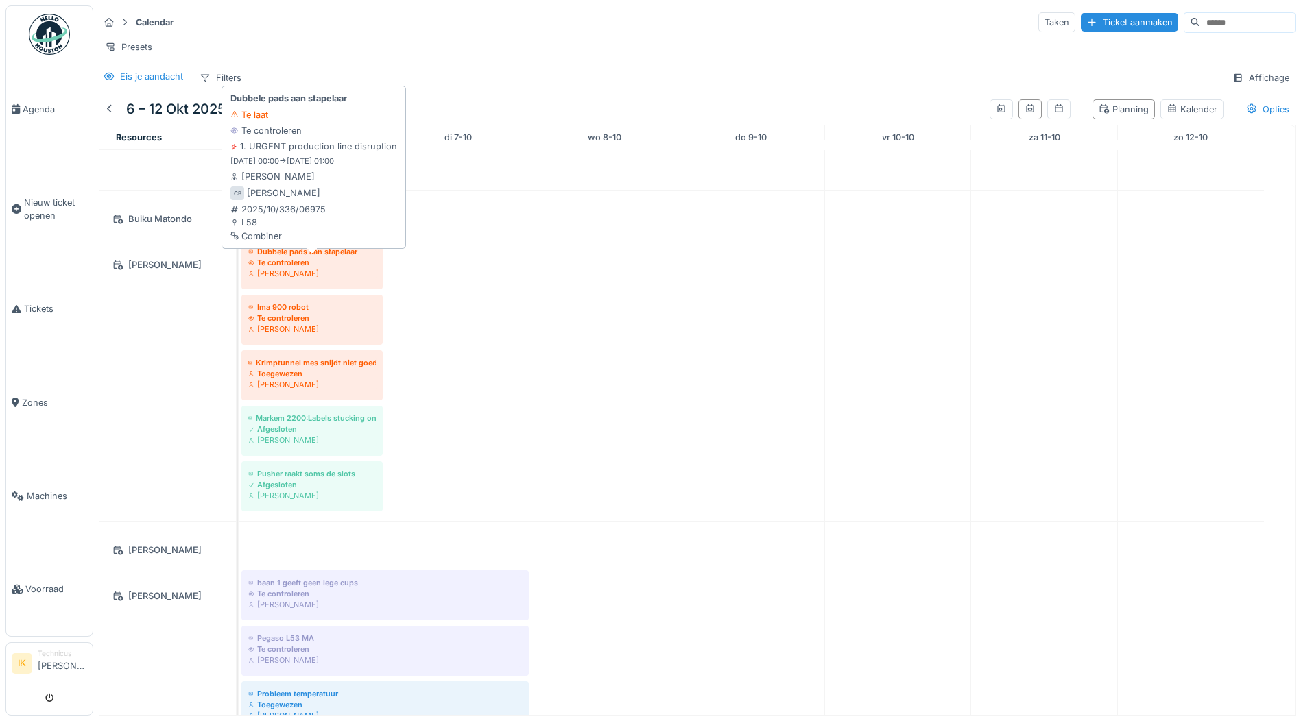
click at [320, 257] on div "Dubbele pads aan stapelaar" at bounding box center [312, 251] width 128 height 11
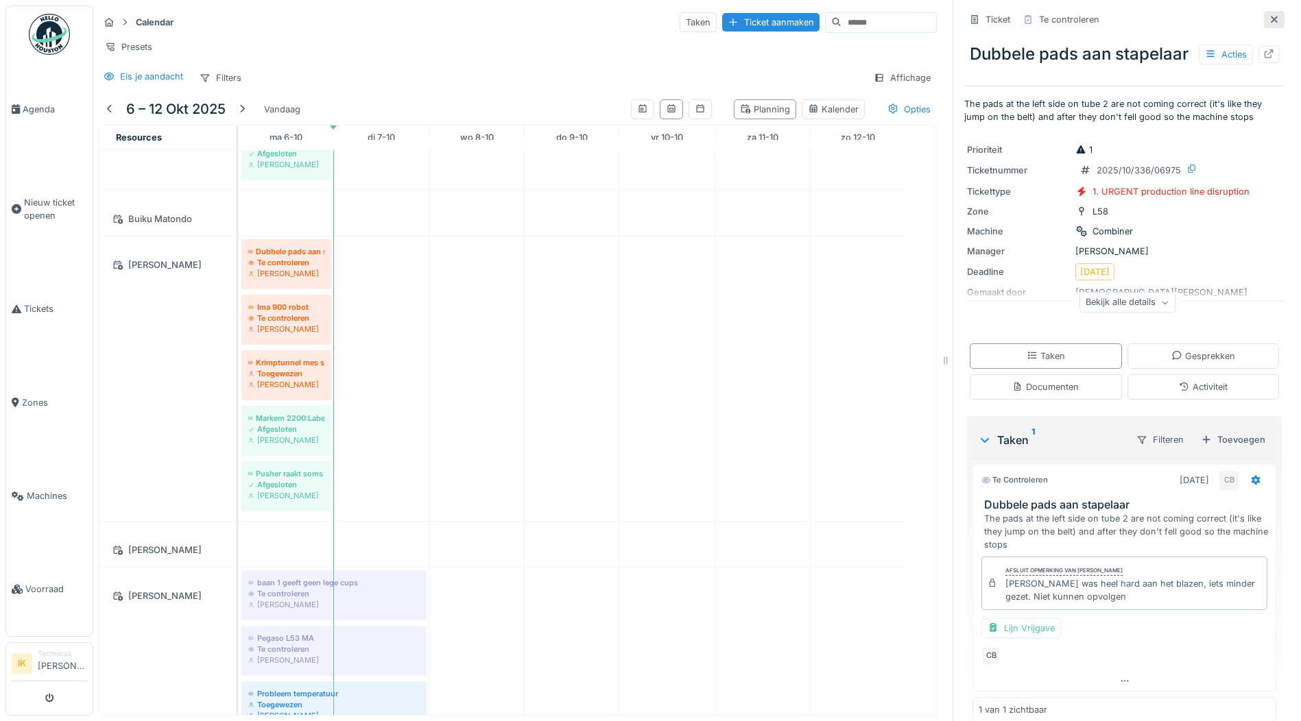
click at [1271, 19] on icon at bounding box center [1274, 19] width 7 height 7
